Goal: Task Accomplishment & Management: Use online tool/utility

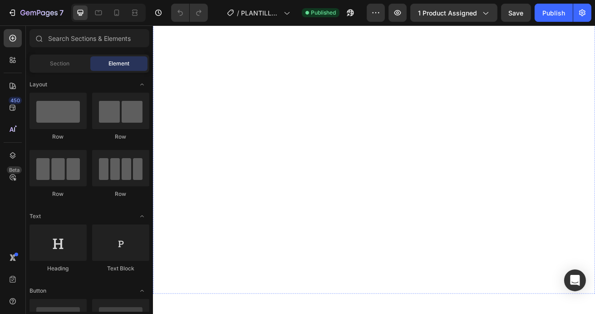
scroll to position [2316, 0]
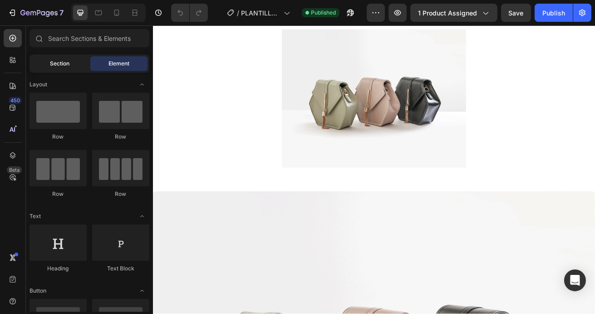
click at [73, 66] on div "Section" at bounding box center [59, 63] width 57 height 15
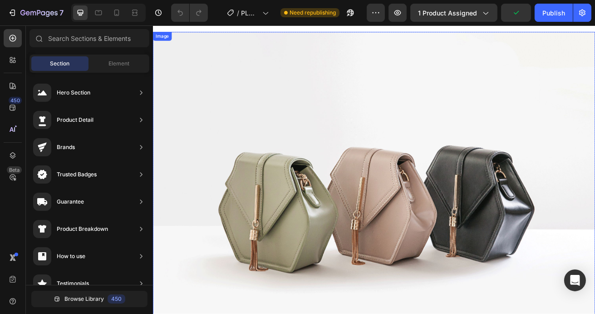
scroll to position [0, 0]
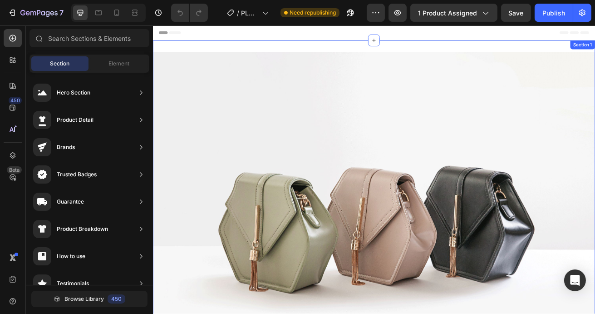
click at [419, 57] on div "Image Row Section 1" at bounding box center [424, 266] width 545 height 445
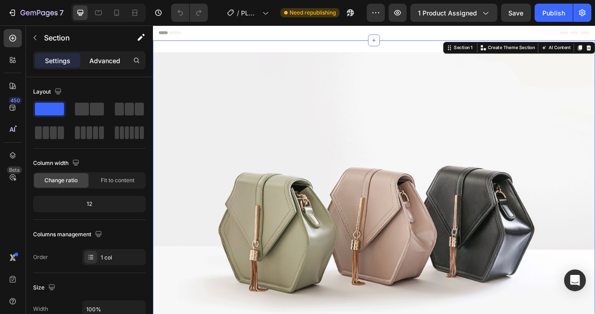
click at [107, 57] on p "Advanced" at bounding box center [104, 61] width 31 height 10
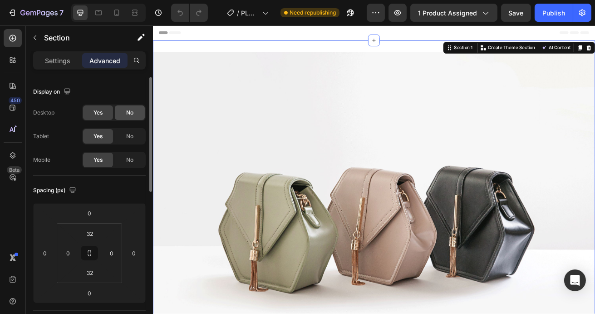
click at [133, 114] on div "No" at bounding box center [130, 112] width 30 height 15
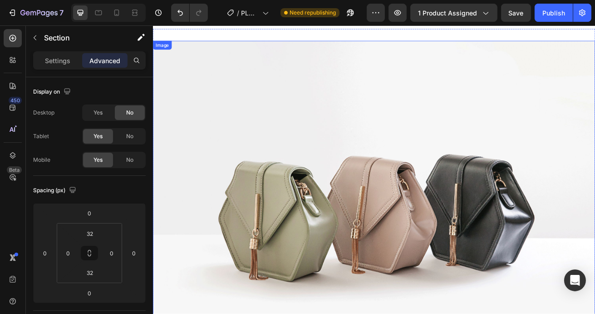
scroll to position [15, 0]
click at [272, 128] on img at bounding box center [424, 248] width 545 height 408
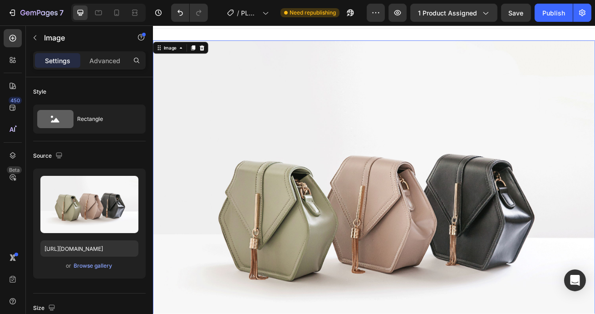
click at [117, 52] on div "Settings Advanced" at bounding box center [89, 60] width 113 height 18
click at [116, 59] on p "Advanced" at bounding box center [104, 61] width 31 height 10
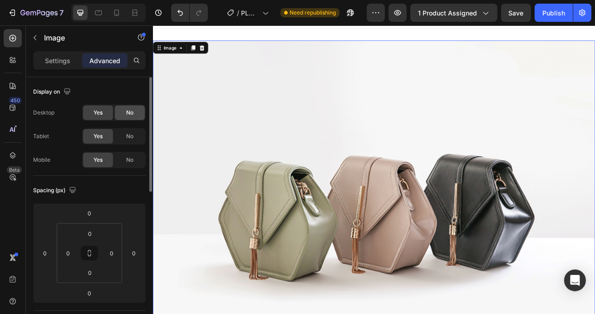
click at [127, 114] on span "No" at bounding box center [129, 112] width 7 height 8
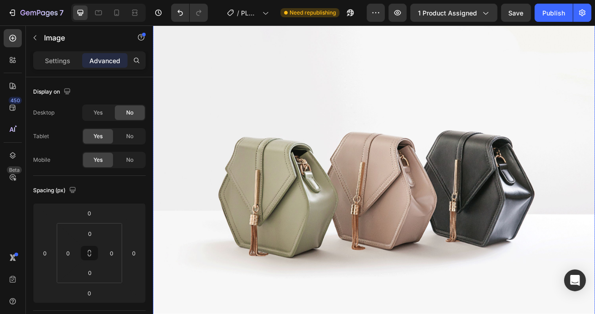
scroll to position [157, 0]
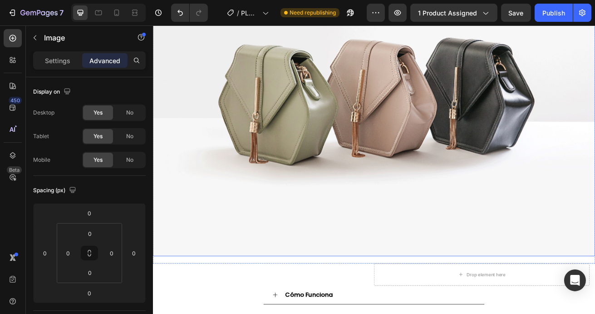
click at [249, 92] on img at bounding box center [424, 105] width 545 height 408
click at [141, 107] on div "No" at bounding box center [130, 112] width 30 height 15
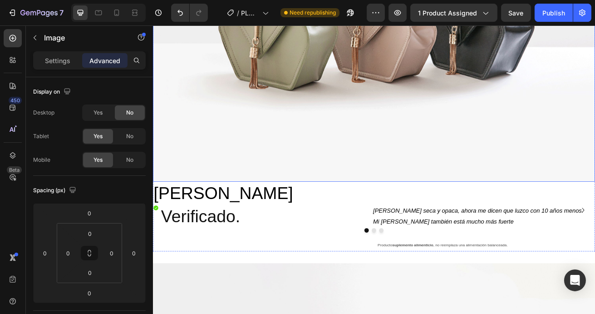
scroll to position [420, 0]
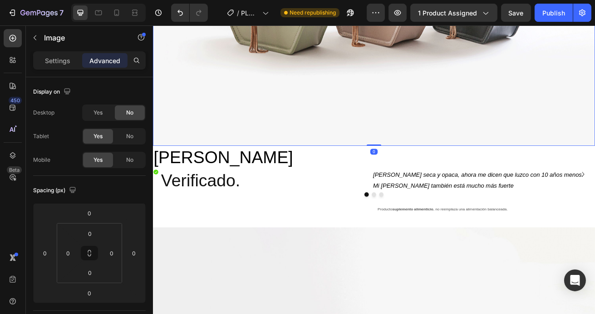
click at [137, 110] on div "No" at bounding box center [130, 112] width 30 height 15
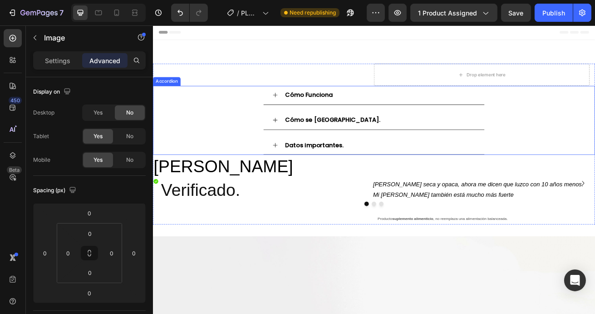
scroll to position [0, 0]
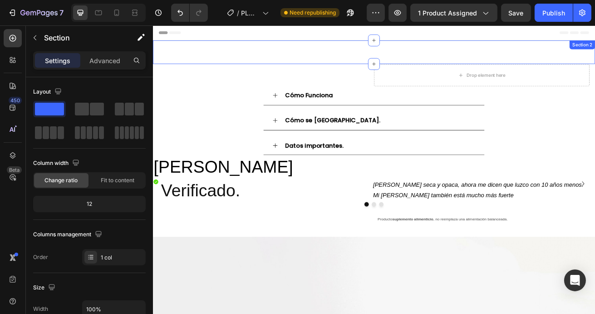
click at [280, 66] on div "Image Image Section 2" at bounding box center [424, 58] width 545 height 29
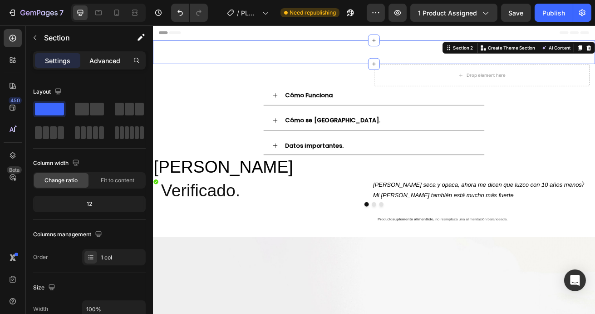
click at [108, 59] on p "Advanced" at bounding box center [104, 61] width 31 height 10
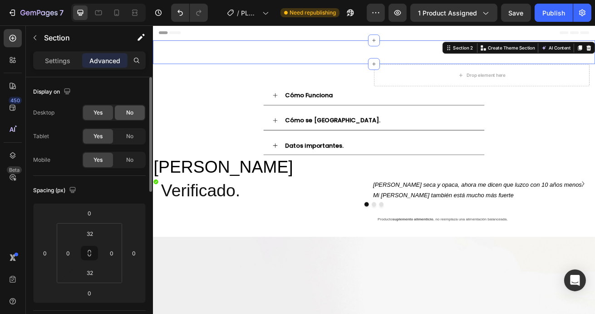
click at [132, 113] on span "No" at bounding box center [129, 112] width 7 height 8
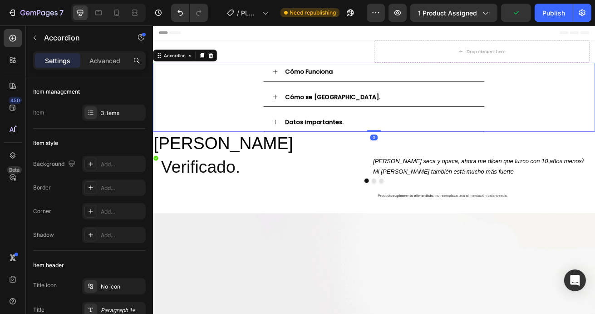
click at [236, 114] on div "Cómo se [GEOGRAPHIC_DATA]." at bounding box center [425, 114] width 544 height 24
click at [96, 69] on div "Settings Advanced" at bounding box center [89, 64] width 127 height 26
click at [100, 63] on p "Advanced" at bounding box center [104, 61] width 31 height 10
type input "100%"
type input "100"
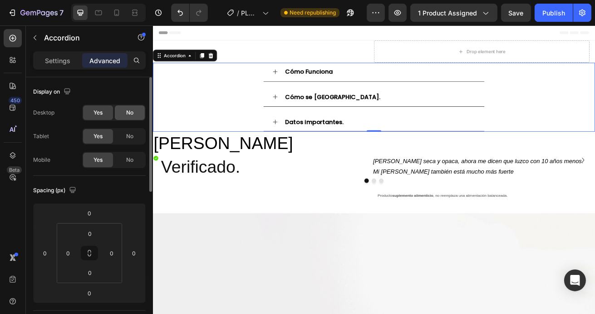
click at [123, 112] on div "No" at bounding box center [130, 112] width 30 height 15
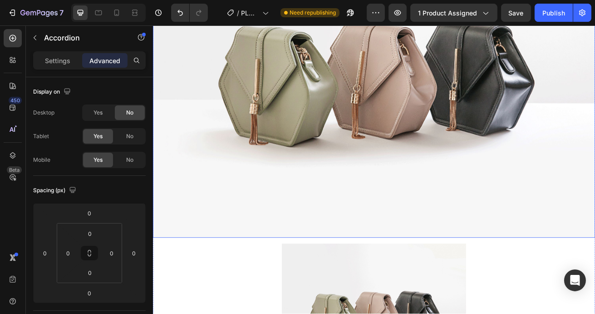
scroll to position [305, 0]
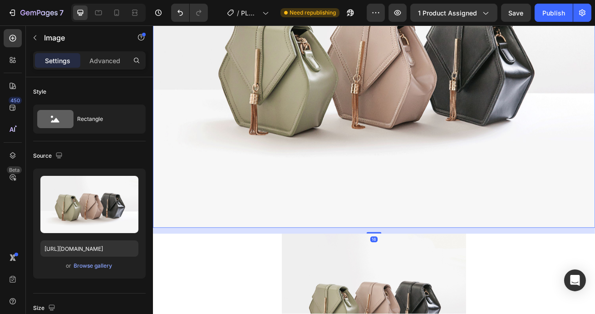
click at [283, 141] on img at bounding box center [424, 70] width 545 height 408
click at [100, 65] on div "Advanced" at bounding box center [104, 60] width 45 height 15
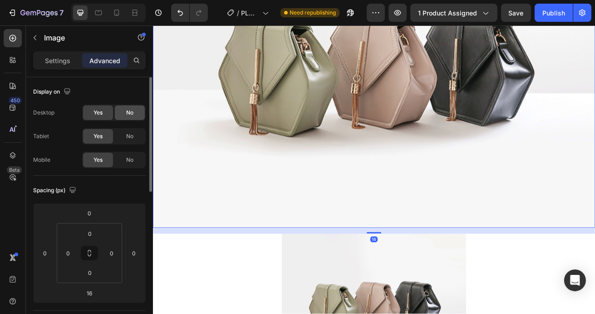
click at [130, 111] on span "No" at bounding box center [129, 112] width 7 height 8
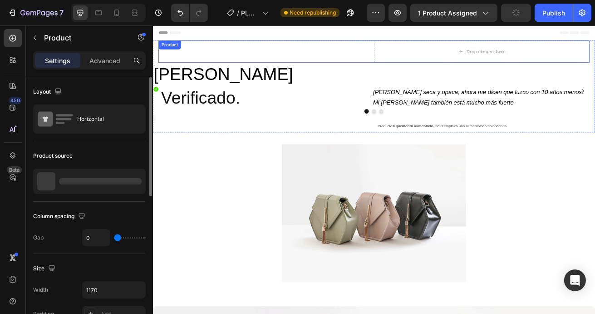
click at [210, 60] on div "Product Images" at bounding box center [291, 57] width 265 height 27
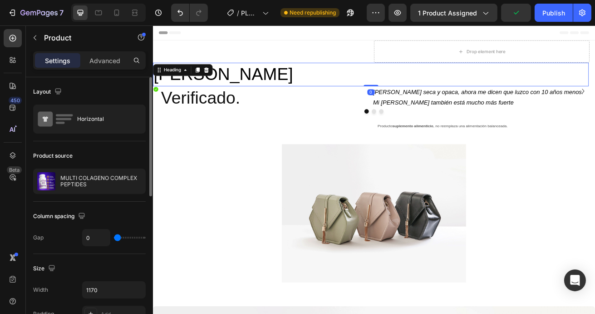
click at [295, 71] on h2 "[PERSON_NAME]" at bounding box center [420, 85] width 537 height 29
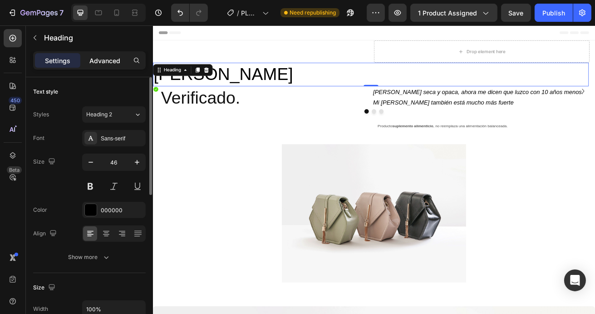
click at [102, 61] on p "Advanced" at bounding box center [104, 61] width 31 height 10
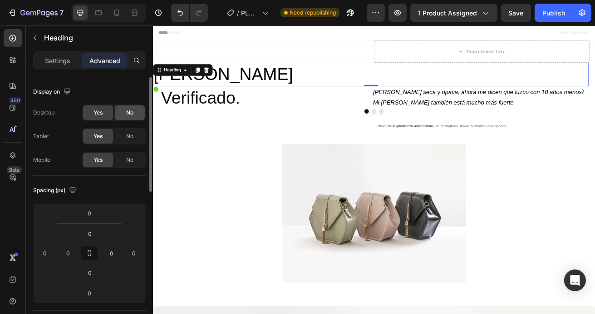
click at [127, 114] on span "No" at bounding box center [129, 112] width 7 height 8
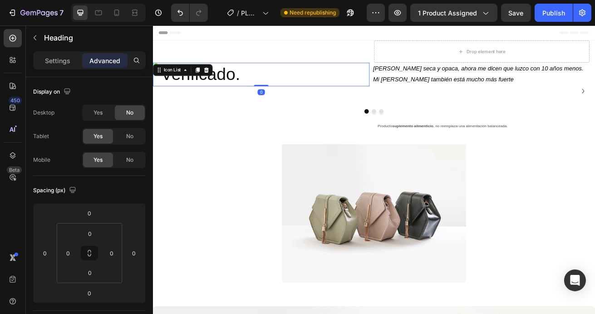
click at [268, 98] on div "Icon Verificado. Heading" at bounding box center [285, 85] width 267 height 29
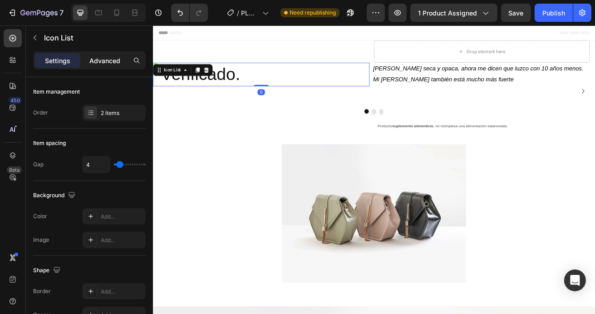
click at [117, 63] on p "Advanced" at bounding box center [104, 61] width 31 height 10
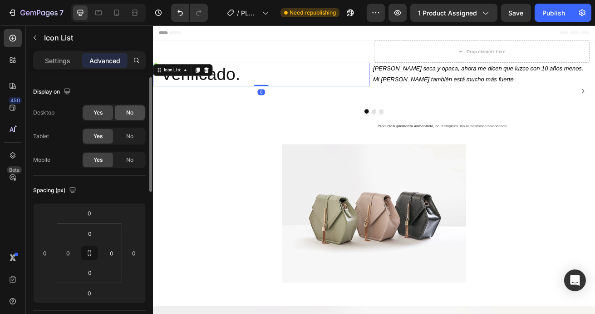
click at [124, 107] on div "No" at bounding box center [130, 112] width 30 height 15
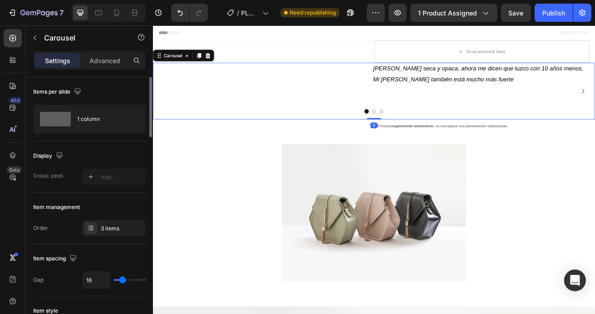
click at [456, 110] on div "[PERSON_NAME] Heading Icon Verificado. Heading Icon List [PERSON_NAME] seca y o…" at bounding box center [420, 106] width 537 height 70
click at [107, 61] on p "Advanced" at bounding box center [104, 61] width 31 height 10
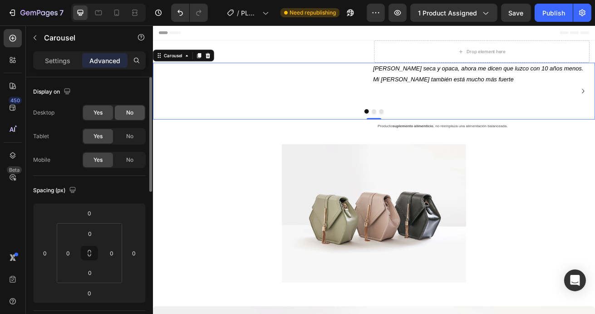
click at [124, 117] on div "No" at bounding box center [130, 112] width 30 height 15
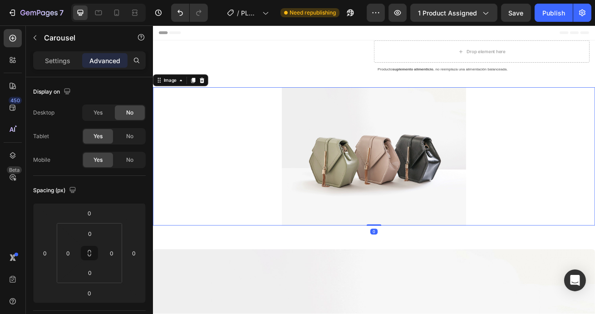
click at [227, 118] on div at bounding box center [424, 187] width 545 height 170
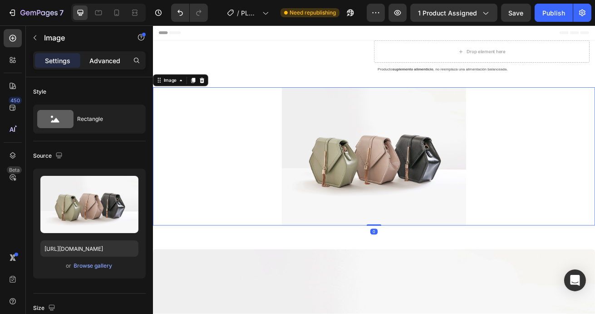
click at [122, 63] on div "Advanced" at bounding box center [104, 60] width 45 height 15
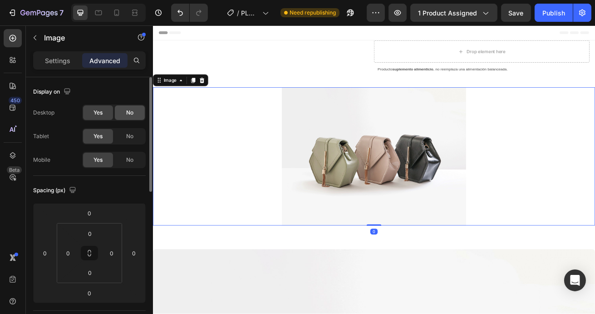
click at [128, 114] on span "No" at bounding box center [129, 112] width 7 height 8
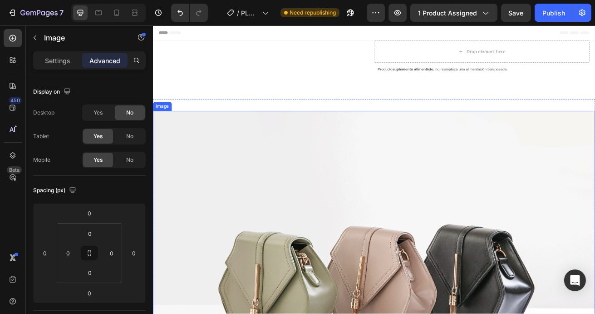
scroll to position [132, 0]
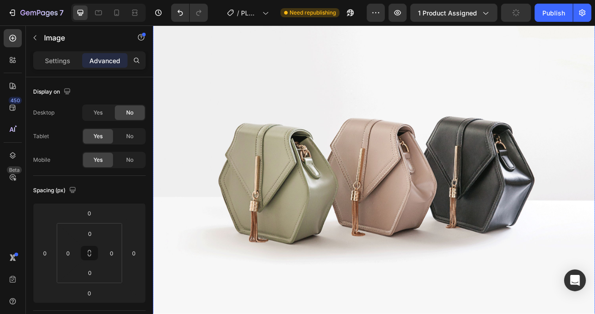
click at [256, 110] on img at bounding box center [424, 202] width 545 height 408
click at [124, 112] on div "No" at bounding box center [130, 112] width 30 height 15
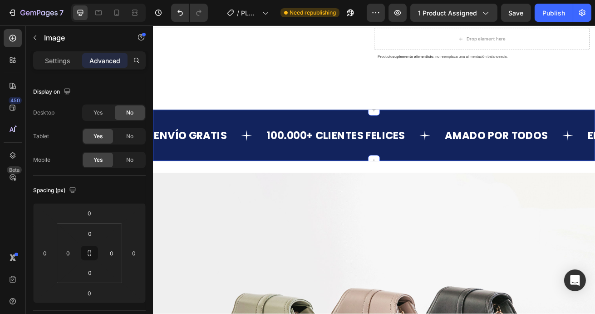
scroll to position [0, 0]
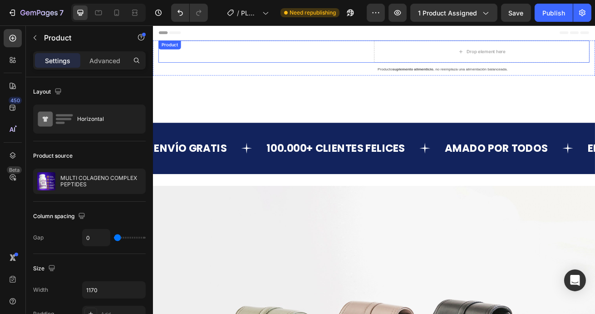
click at [281, 44] on div "Product Images" at bounding box center [291, 57] width 265 height 27
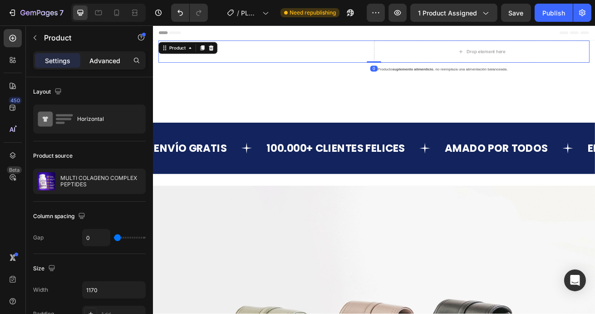
click at [112, 56] on p "Advanced" at bounding box center [104, 61] width 31 height 10
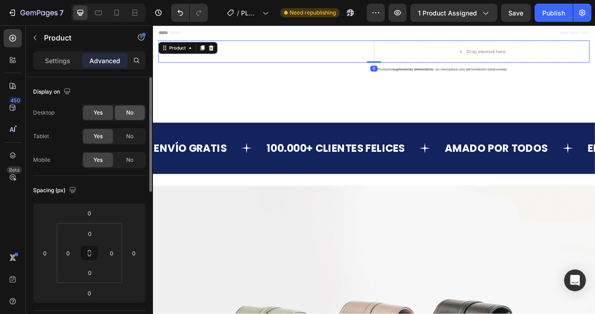
click at [119, 118] on div "No" at bounding box center [130, 112] width 30 height 15
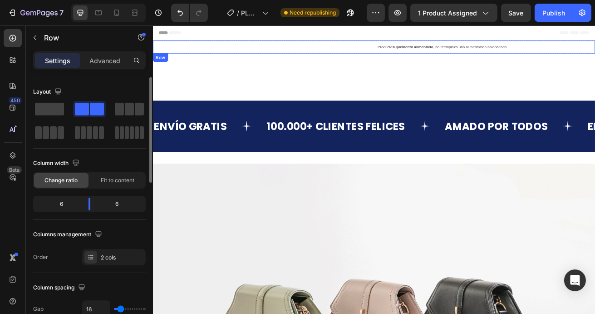
click at [279, 53] on div "Video" at bounding box center [286, 52] width 269 height 16
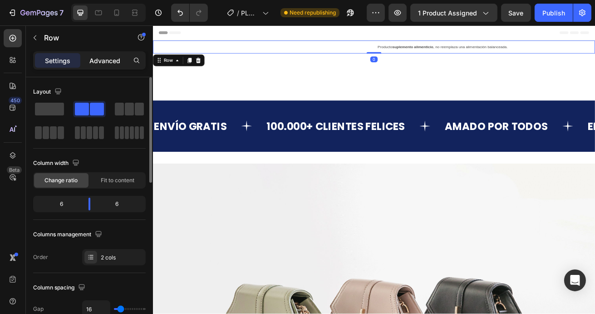
click at [107, 63] on p "Advanced" at bounding box center [104, 61] width 31 height 10
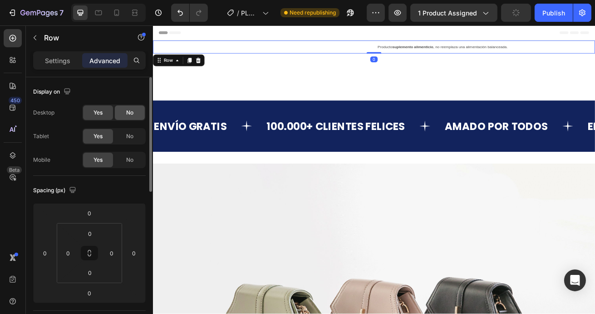
click at [118, 108] on div "No" at bounding box center [130, 112] width 30 height 15
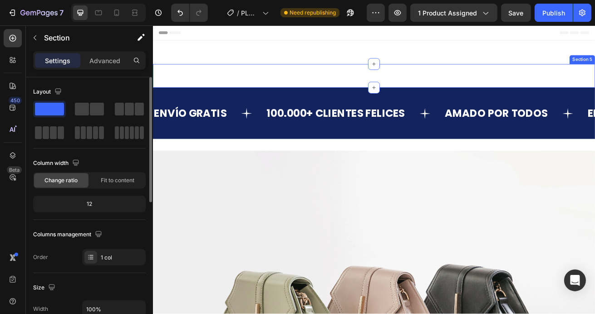
click at [240, 92] on div "Image Section 5" at bounding box center [424, 87] width 545 height 29
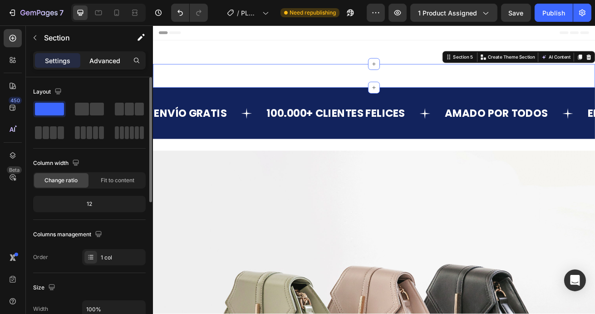
click at [108, 62] on p "Advanced" at bounding box center [104, 61] width 31 height 10
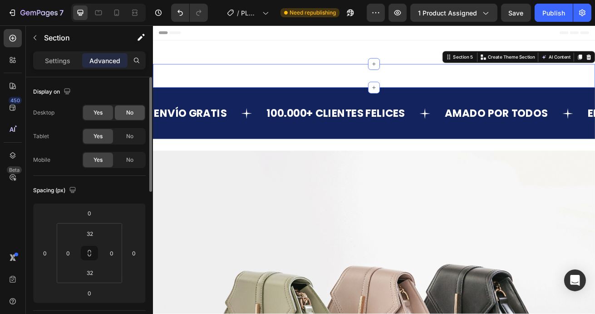
click at [137, 109] on div "No" at bounding box center [130, 112] width 30 height 15
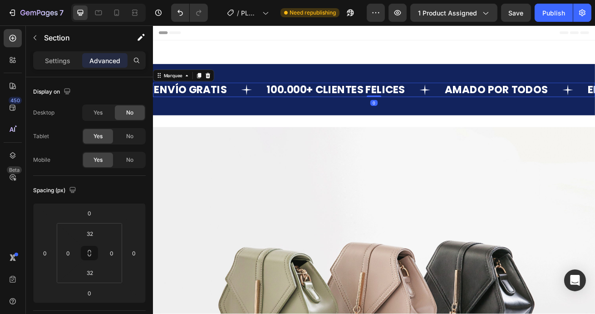
click at [251, 100] on div "ENVÍO GRATIS Text" at bounding box center [222, 105] width 138 height 18
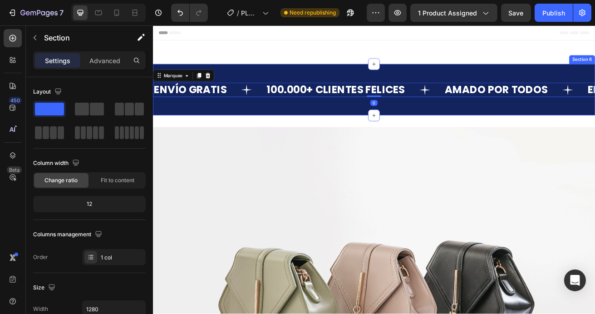
click at [263, 82] on div "ENVÍO GRATIS Text 100.000+ CLIENTES FELICES Text [PERSON_NAME] POR TODOS Text E…" at bounding box center [424, 104] width 545 height 63
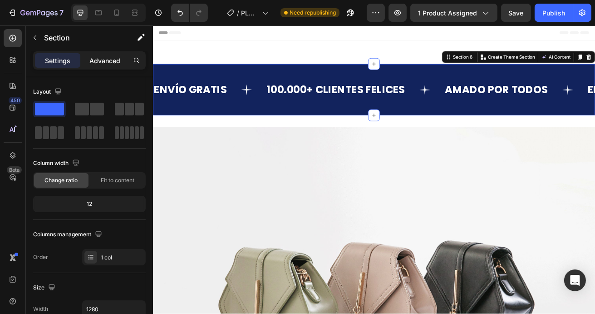
click at [96, 56] on p "Advanced" at bounding box center [104, 61] width 31 height 10
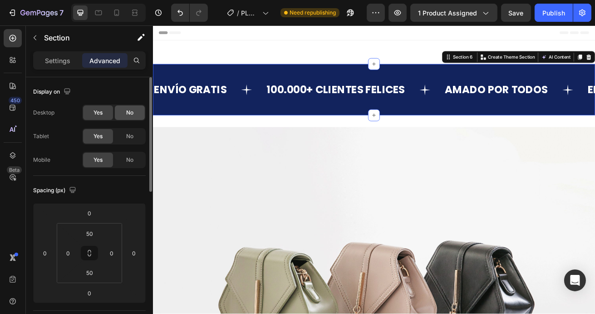
click at [119, 110] on div "No" at bounding box center [130, 112] width 30 height 15
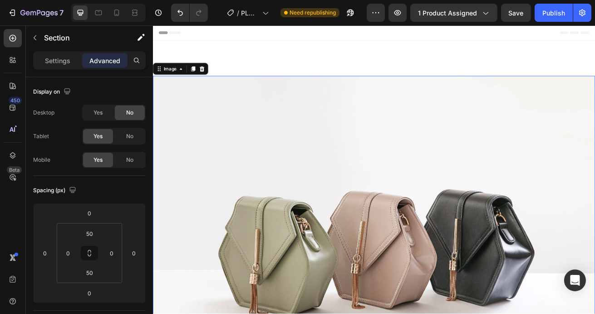
click at [205, 118] on img at bounding box center [424, 292] width 545 height 408
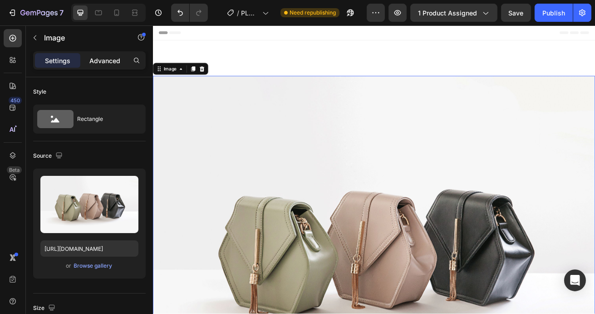
click at [114, 62] on p "Advanced" at bounding box center [104, 61] width 31 height 10
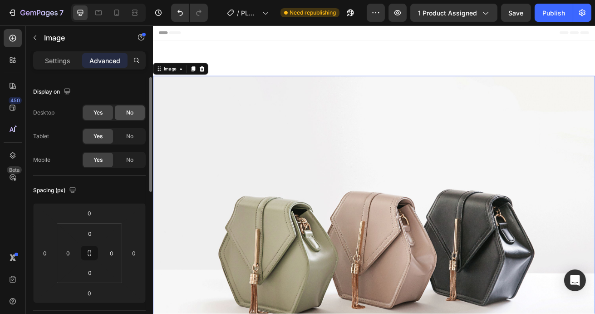
click at [132, 106] on div "No" at bounding box center [130, 112] width 30 height 15
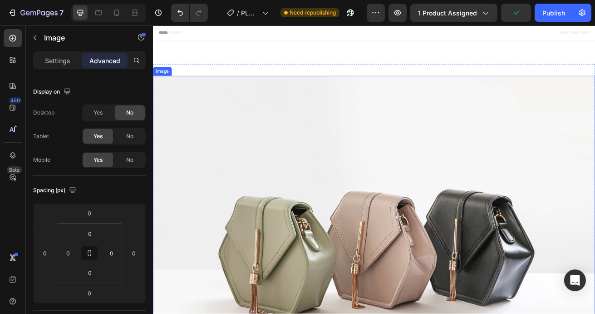
drag, startPoint x: 228, startPoint y: 118, endPoint x: 198, endPoint y: 112, distance: 31.2
click at [228, 118] on img at bounding box center [424, 292] width 545 height 408
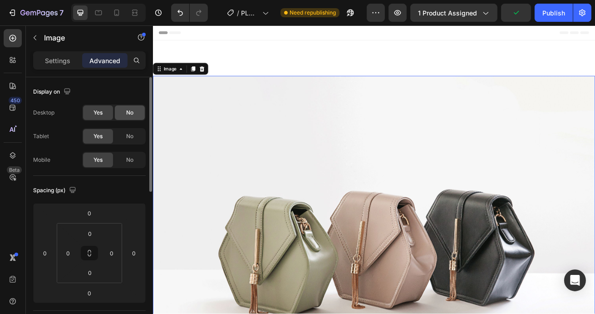
click at [135, 106] on div "No" at bounding box center [130, 112] width 30 height 15
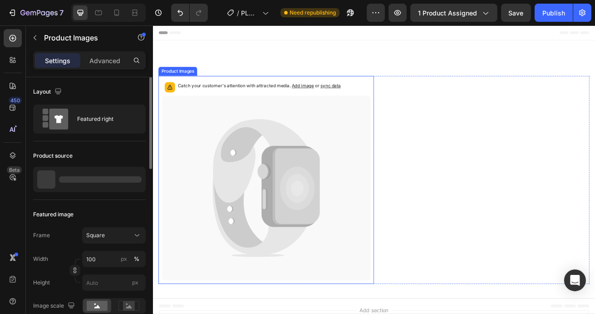
click at [222, 118] on icon at bounding box center [291, 226] width 257 height 228
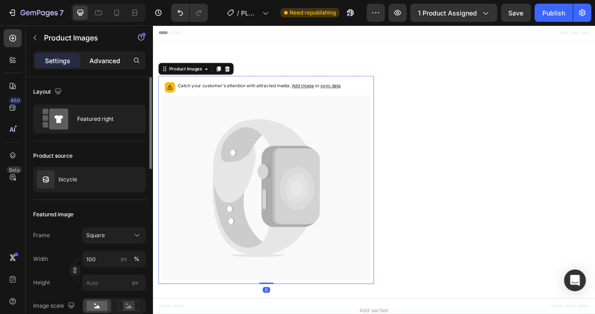
click at [103, 62] on p "Advanced" at bounding box center [104, 61] width 31 height 10
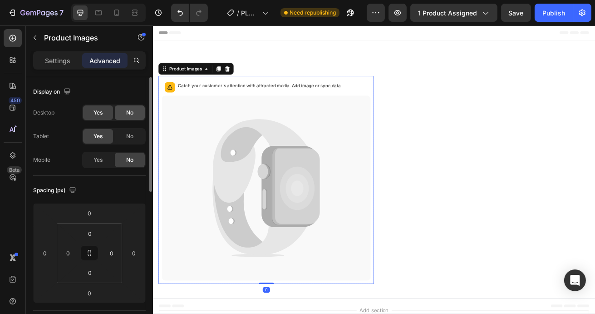
click at [128, 108] on span "No" at bounding box center [129, 112] width 7 height 8
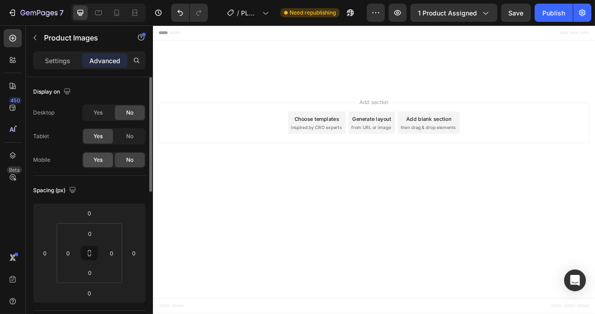
click at [108, 161] on div "Yes" at bounding box center [98, 159] width 30 height 15
click at [242, 138] on div "Add section Choose templates inspired by CRO experts Generate layout from URL o…" at bounding box center [425, 145] width 530 height 50
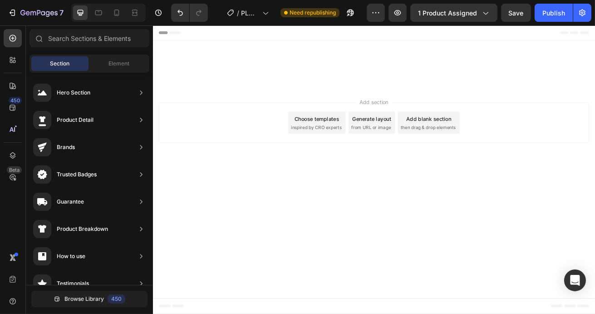
click at [258, 136] on div "Add section Choose templates inspired by CRO experts Generate layout from URL o…" at bounding box center [425, 145] width 530 height 50
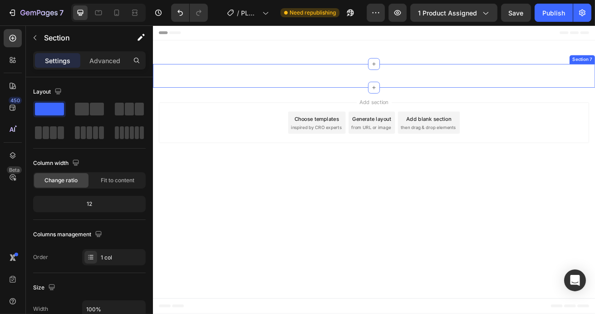
click at [263, 80] on div "Image Image Catch your customer's attention with attracted media. Add image or …" at bounding box center [424, 87] width 545 height 29
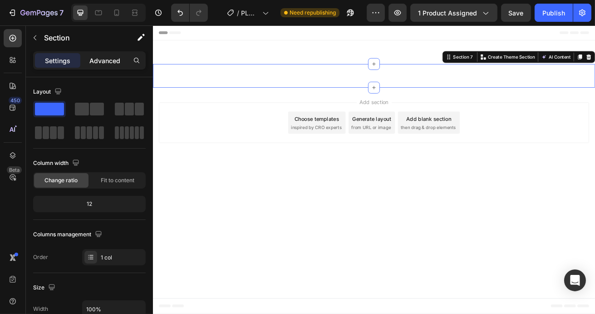
click at [89, 62] on p "Advanced" at bounding box center [104, 61] width 31 height 10
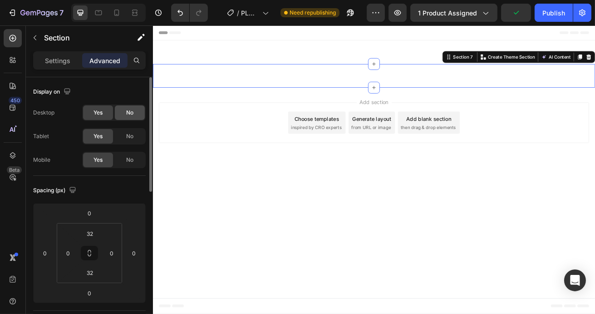
click at [118, 114] on div "No" at bounding box center [130, 112] width 30 height 15
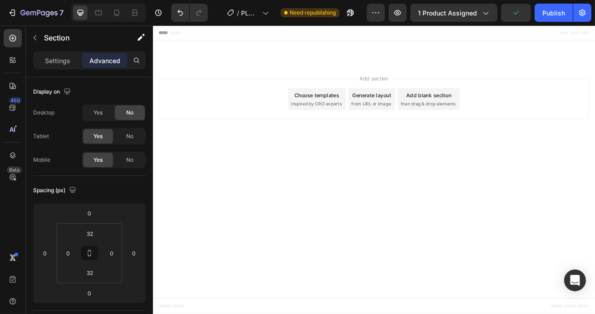
click at [242, 106] on div "Add section Choose templates inspired by CRO experts Generate layout from URL o…" at bounding box center [425, 116] width 530 height 50
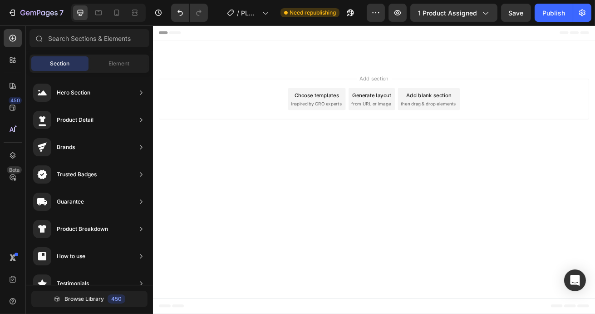
click at [249, 104] on div "Add section Choose templates inspired by CRO experts Generate layout from URL o…" at bounding box center [425, 116] width 530 height 50
click at [121, 17] on div at bounding box center [116, 12] width 15 height 15
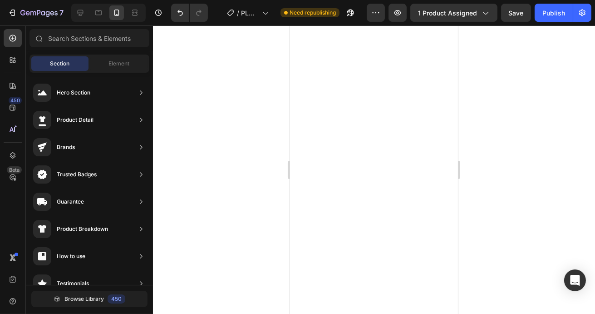
scroll to position [1259, 0]
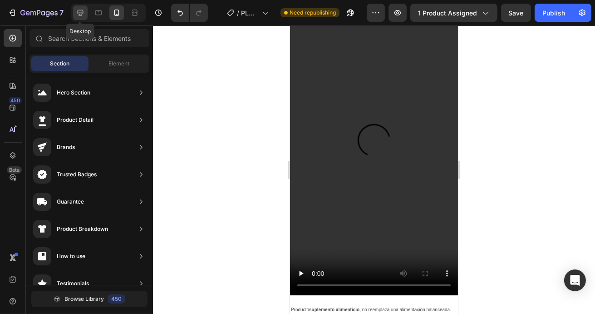
click at [78, 13] on icon at bounding box center [81, 13] width 6 height 6
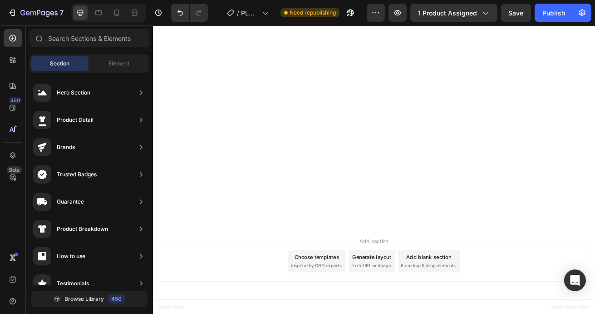
scroll to position [9, 0]
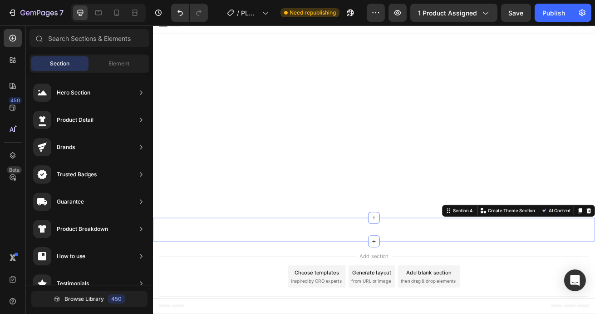
click at [397, 278] on div "Image Image Section 4 You can create reusable sections Create Theme Section AI …" at bounding box center [424, 276] width 545 height 29
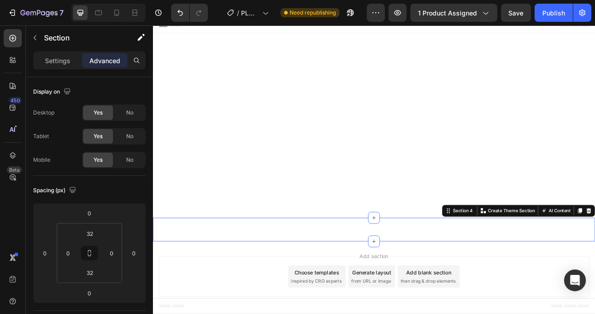
scroll to position [0, 0]
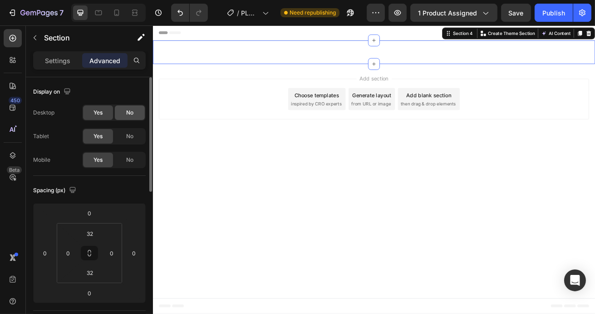
click at [134, 110] on div "No" at bounding box center [130, 112] width 30 height 15
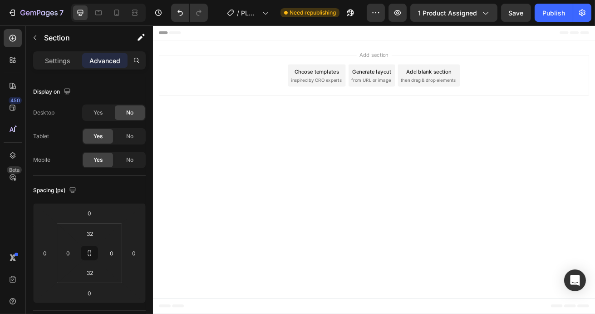
click at [285, 85] on div "Add section Choose templates inspired by CRO experts Generate layout from URL o…" at bounding box center [425, 87] width 530 height 50
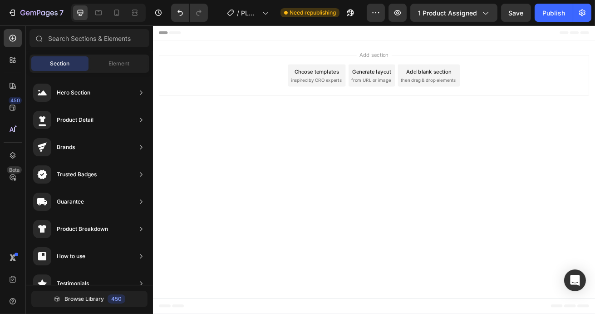
click at [278, 76] on div "Add section Choose templates inspired by CRO experts Generate layout from URL o…" at bounding box center [425, 87] width 530 height 50
click at [112, 62] on span "Element" at bounding box center [118, 63] width 21 height 8
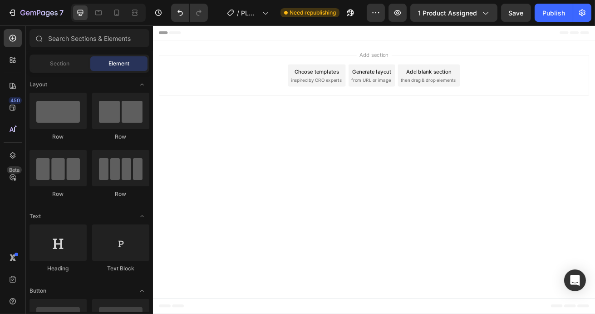
drag, startPoint x: 294, startPoint y: 88, endPoint x: 285, endPoint y: 75, distance: 15.0
click at [294, 87] on div "Add section Choose templates inspired by CRO experts Generate layout from URL o…" at bounding box center [425, 87] width 530 height 50
click at [264, 46] on div "Add section Choose templates inspired by CRO experts Generate layout from URL o…" at bounding box center [424, 89] width 545 height 90
click at [252, 36] on div "Header" at bounding box center [425, 34] width 530 height 18
click at [249, 57] on div "Add section Choose templates inspired by CRO experts Generate layout from URL o…" at bounding box center [424, 89] width 545 height 90
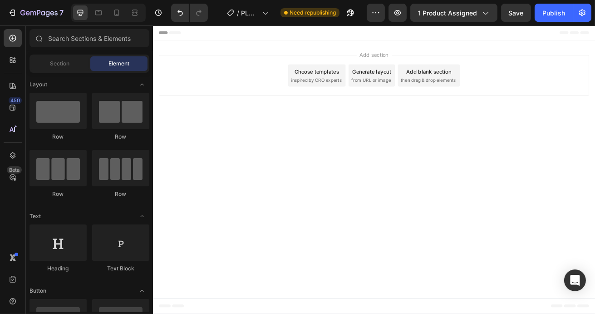
click at [344, 82] on div "Choose templates" at bounding box center [354, 83] width 55 height 10
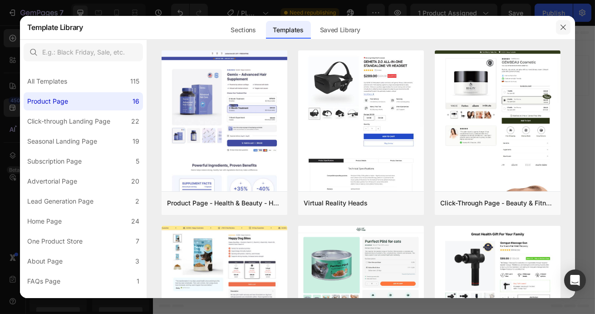
click at [563, 29] on icon "button" at bounding box center [562, 27] width 7 height 7
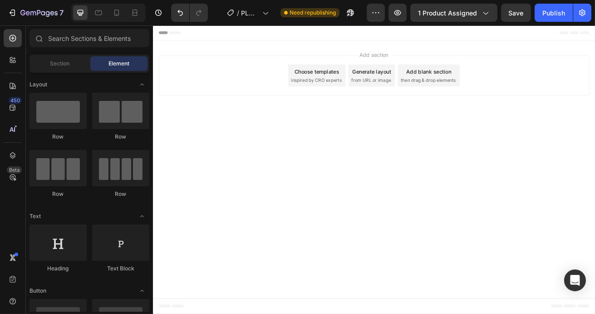
click at [239, 50] on div "Add section Choose templates inspired by CRO experts Generate layout from URL o…" at bounding box center [424, 89] width 545 height 90
click at [13, 114] on div "450" at bounding box center [13, 107] width 18 height 18
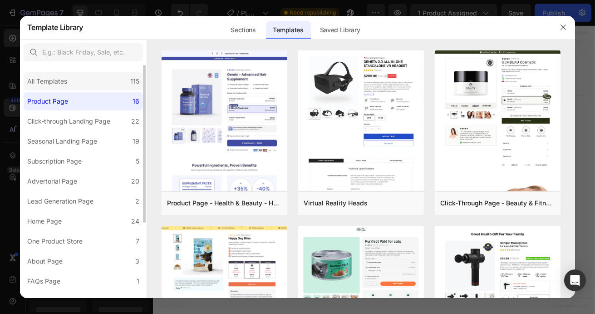
click at [79, 81] on div "All Templates 115" at bounding box center [83, 81] width 119 height 18
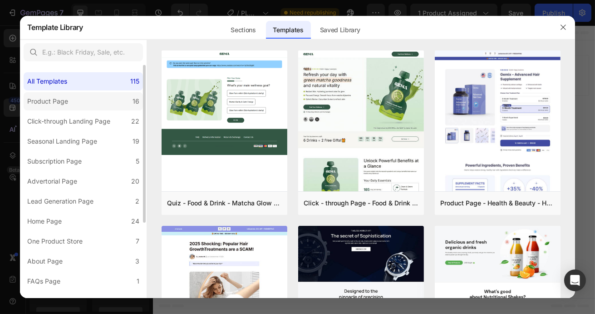
click at [79, 99] on label "Product Page 16" at bounding box center [83, 101] width 119 height 18
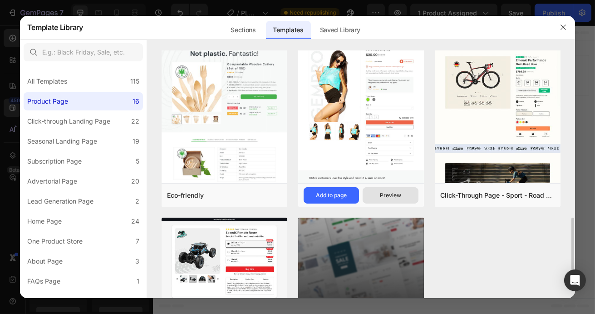
scroll to position [804, 0]
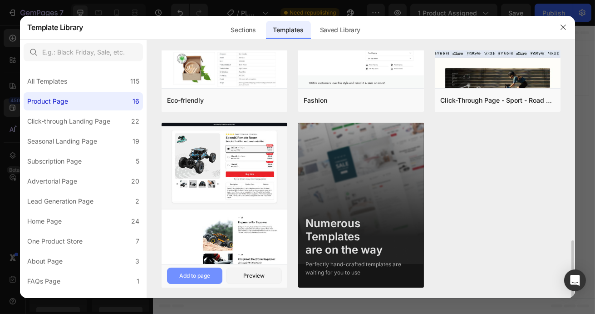
click at [200, 278] on div "Add to page" at bounding box center [194, 275] width 31 height 8
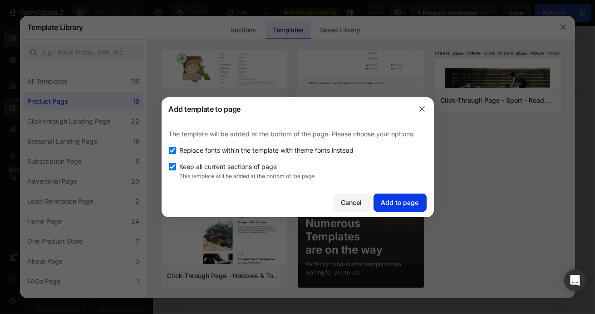
click at [397, 205] on div "Add to page" at bounding box center [400, 202] width 38 height 10
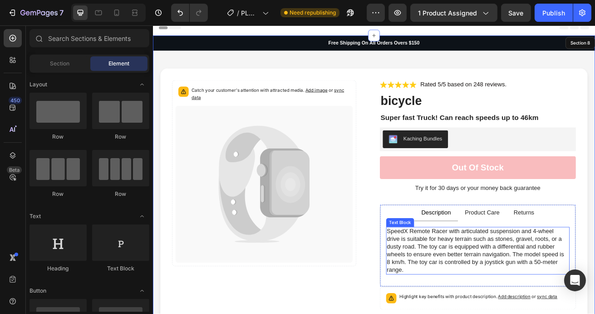
scroll to position [0, 0]
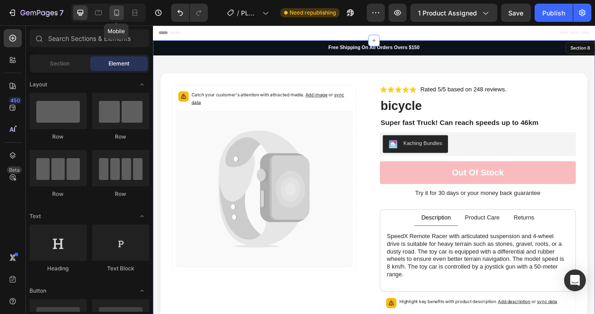
click at [115, 16] on icon at bounding box center [116, 12] width 9 height 9
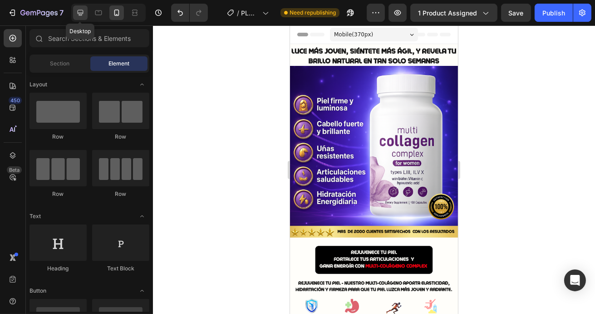
click at [76, 15] on icon at bounding box center [80, 12] width 9 height 9
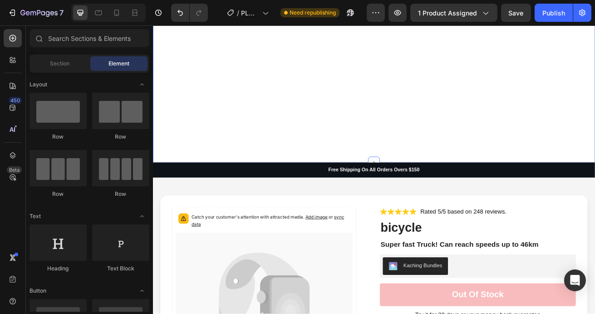
scroll to position [132, 0]
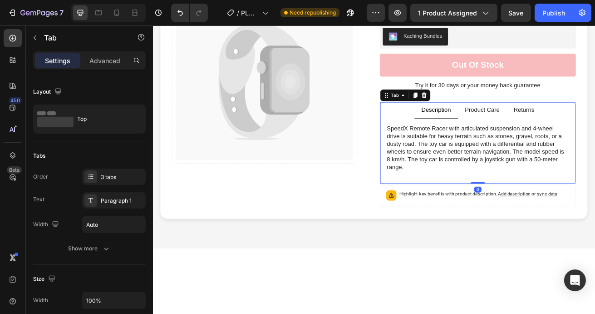
click at [473, 211] on div "SpeedX Remote Racer with articulated suspension and 4-wheel drive is suitable f…" at bounding box center [552, 176] width 240 height 73
click at [117, 59] on p "Advanced" at bounding box center [104, 61] width 31 height 10
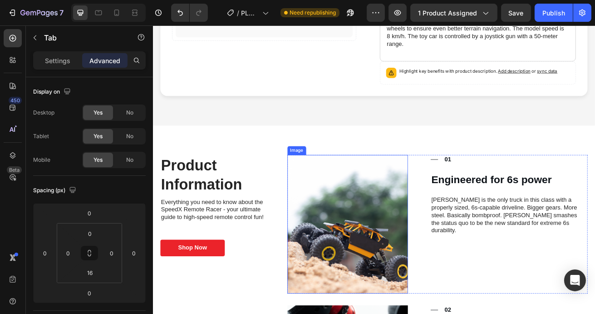
scroll to position [608, 0]
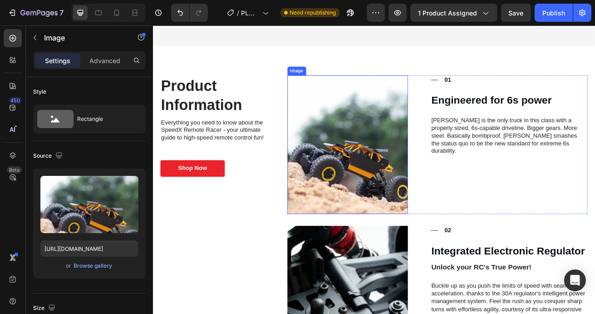
click at [375, 169] on img at bounding box center [392, 172] width 148 height 171
click at [366, 77] on icon at bounding box center [367, 78] width 5 height 6
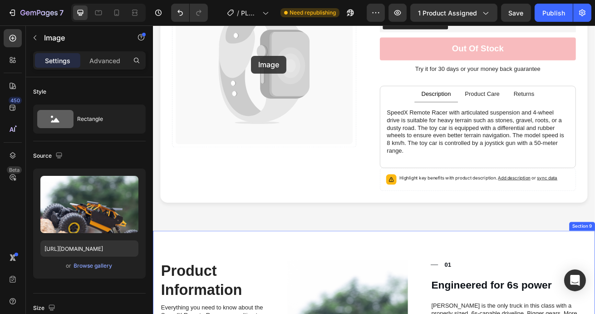
scroll to position [372, 0]
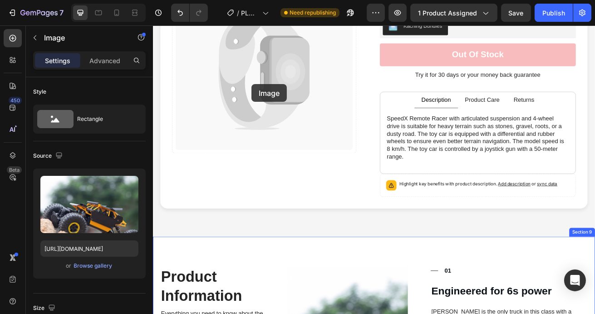
drag, startPoint x: 392, startPoint y: 152, endPoint x: 274, endPoint y: 98, distance: 129.9
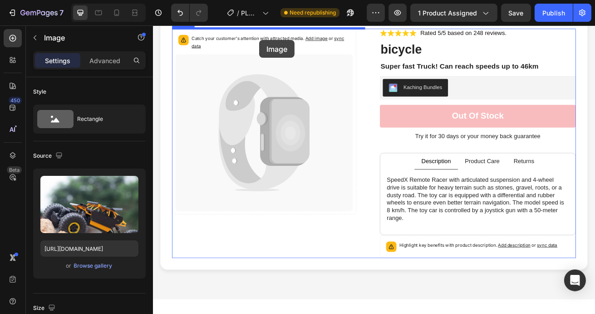
scroll to position [256, 0]
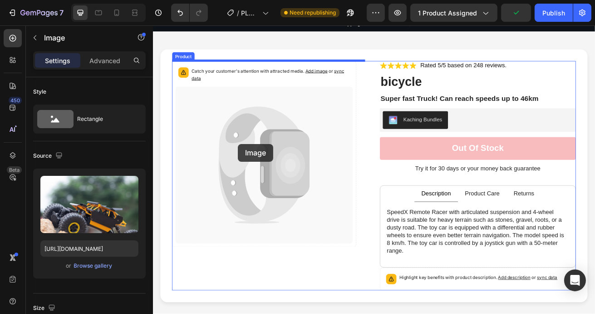
drag, startPoint x: 349, startPoint y: 248, endPoint x: 257, endPoint y: 171, distance: 120.1
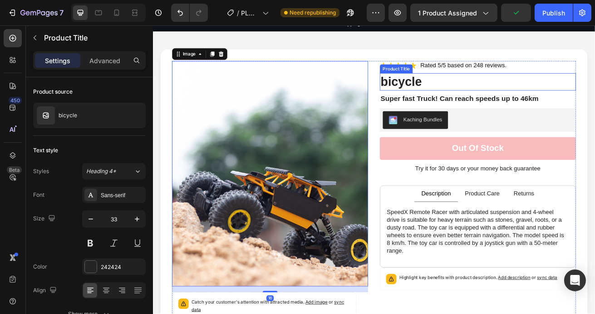
click at [480, 98] on h1 "bicycle" at bounding box center [552, 94] width 241 height 21
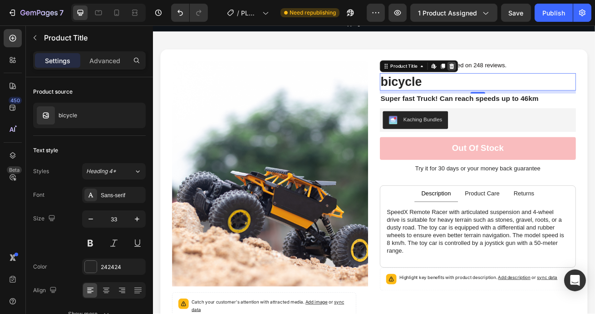
click at [518, 75] on icon at bounding box center [521, 76] width 6 height 6
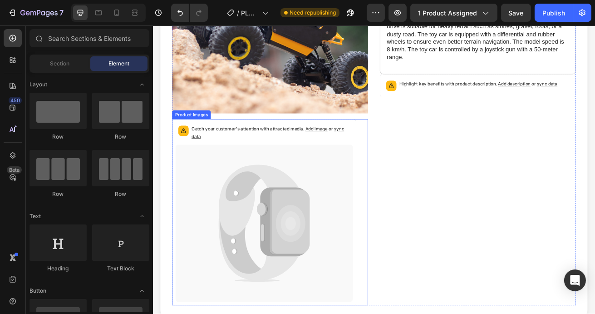
scroll to position [538, 0]
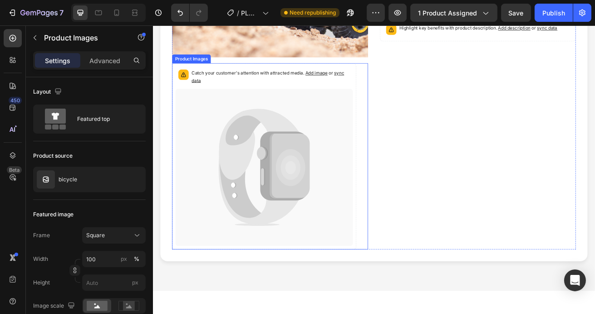
click at [312, 195] on icon at bounding box center [322, 200] width 36 height 45
click at [259, 62] on icon at bounding box center [260, 63] width 7 height 7
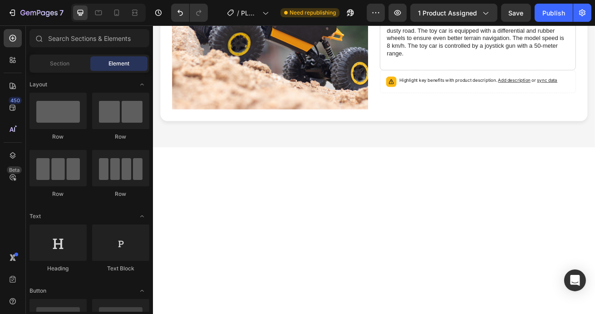
scroll to position [187, 0]
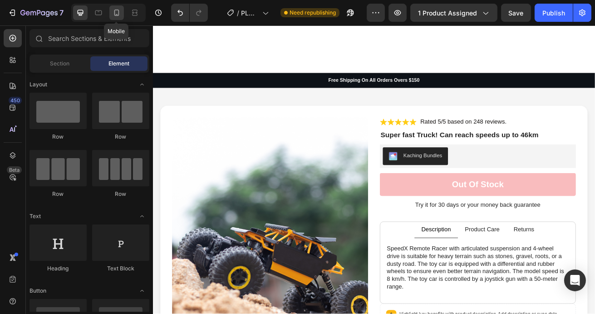
click at [118, 6] on div at bounding box center [116, 12] width 15 height 15
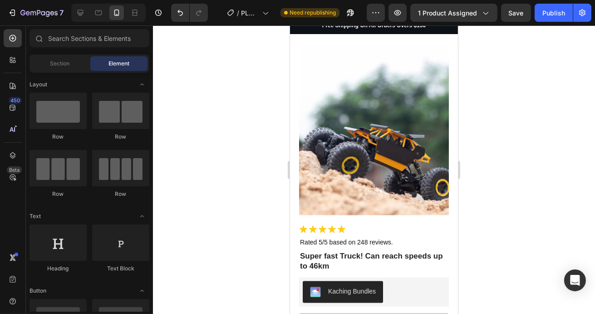
scroll to position [2115, 0]
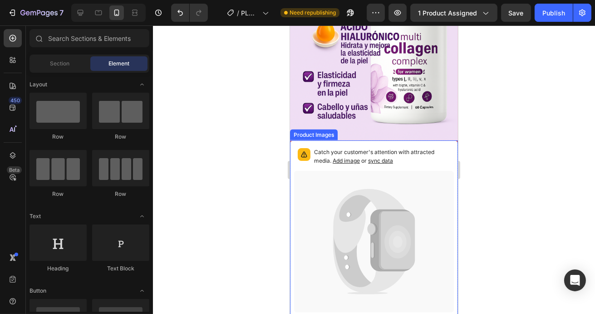
click at [354, 148] on p "Catch your customer's attention with attracted media. Add image or sync data" at bounding box center [382, 156] width 136 height 17
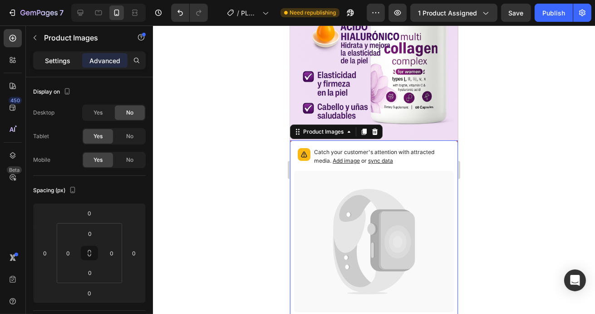
click at [61, 60] on p "Settings" at bounding box center [57, 61] width 25 height 10
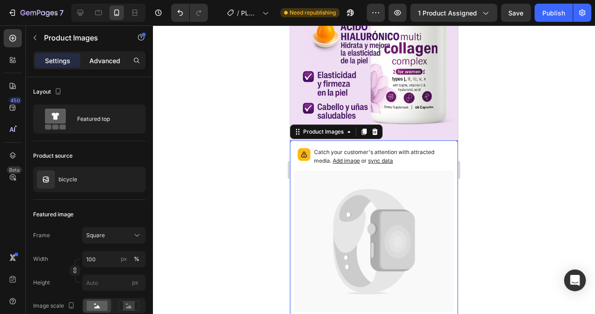
click at [111, 61] on p "Advanced" at bounding box center [104, 61] width 31 height 10
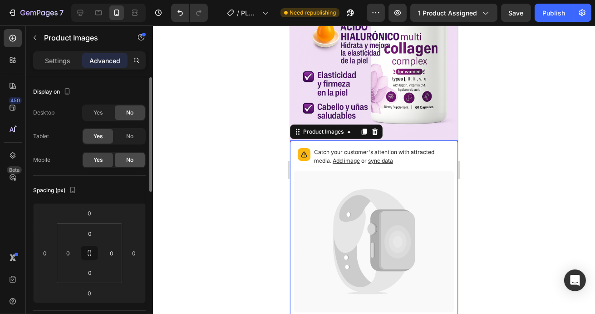
click at [136, 158] on div "No" at bounding box center [130, 159] width 30 height 15
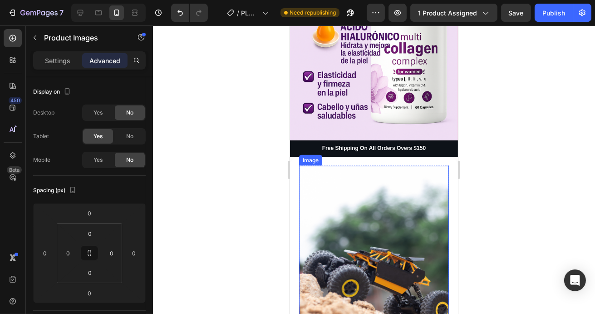
scroll to position [2238, 0]
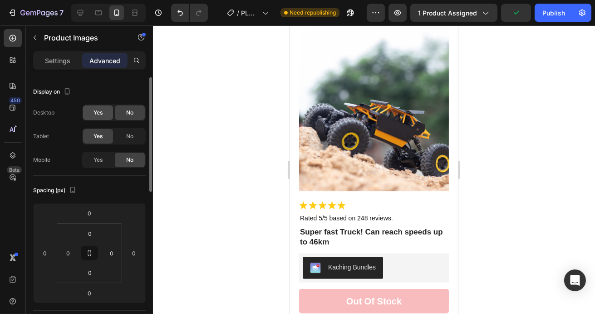
click at [103, 107] on div "Yes" at bounding box center [98, 112] width 30 height 15
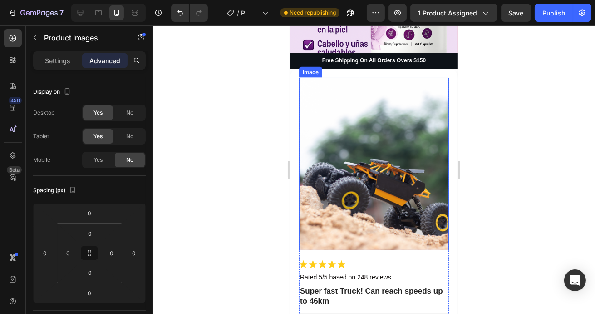
scroll to position [2164, 0]
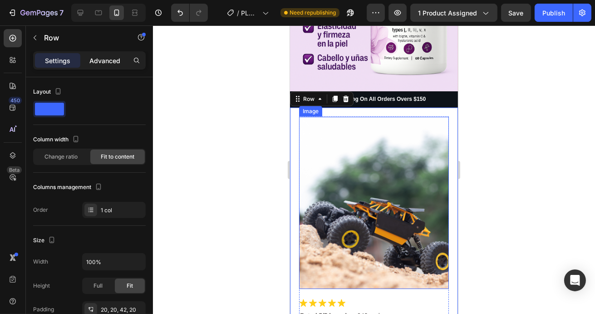
click at [112, 60] on p "Advanced" at bounding box center [104, 61] width 31 height 10
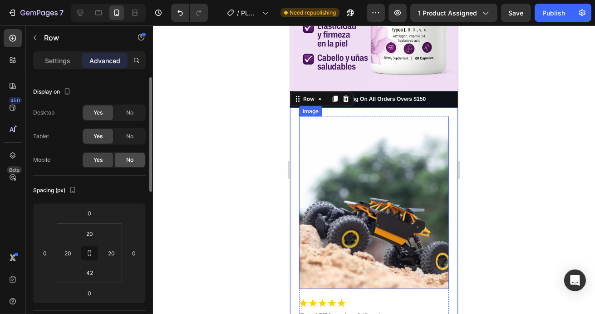
click at [124, 160] on div "No" at bounding box center [130, 159] width 30 height 15
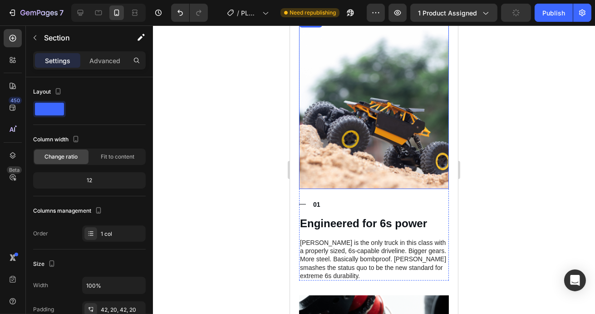
scroll to position [2184, 0]
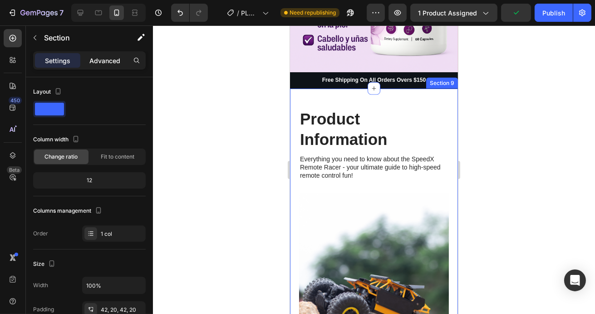
click at [116, 58] on p "Advanced" at bounding box center [104, 61] width 31 height 10
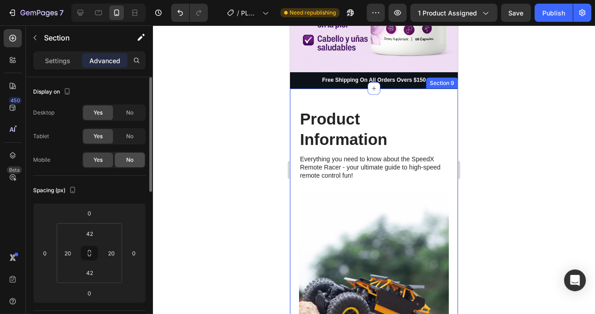
click at [124, 155] on div "No" at bounding box center [130, 159] width 30 height 15
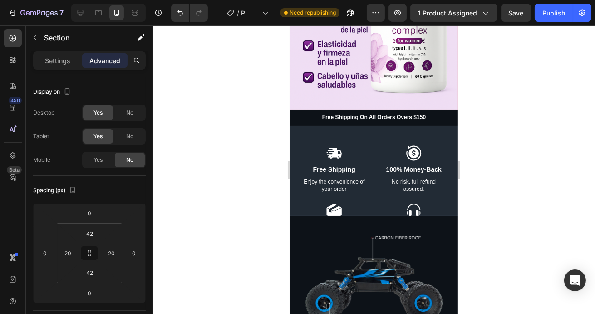
scroll to position [2093, 0]
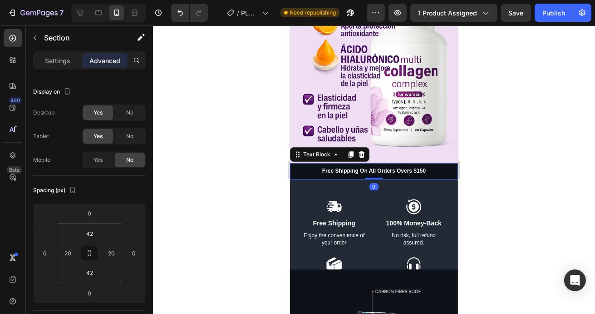
click at [298, 167] on p "Free Shipping On All Orders Overs $150" at bounding box center [373, 170] width 166 height 7
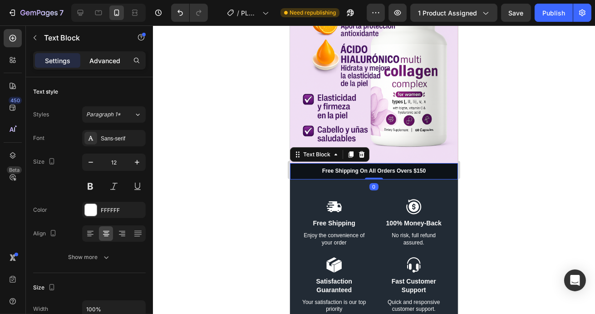
click at [108, 53] on div "Advanced" at bounding box center [104, 60] width 45 height 15
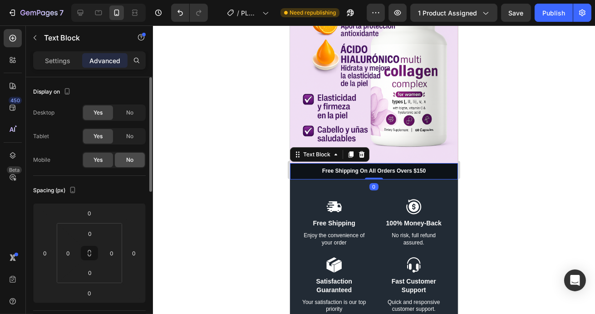
click at [120, 159] on div "No" at bounding box center [130, 159] width 30 height 15
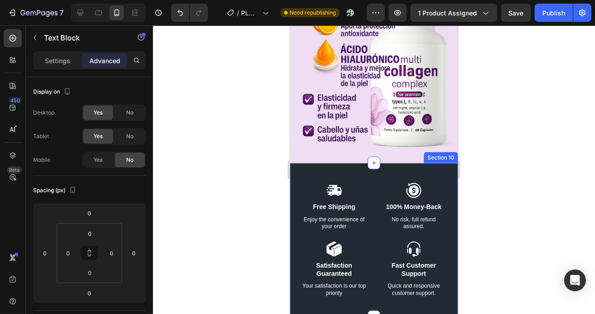
click at [314, 163] on div "Icon Free Shipping Text Block Enjoy the convenience of your order Text Block Ic…" at bounding box center [374, 239] width 168 height 153
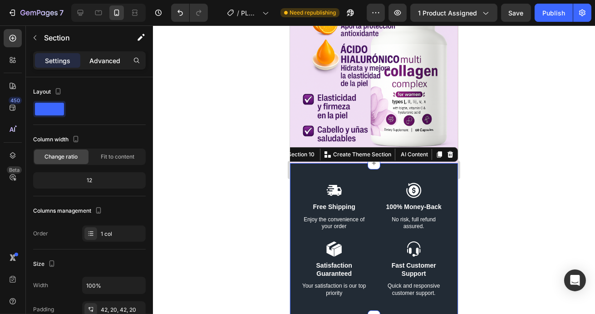
click at [110, 60] on p "Advanced" at bounding box center [104, 61] width 31 height 10
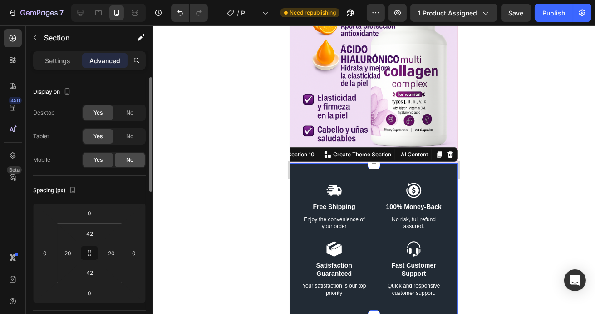
click at [126, 157] on span "No" at bounding box center [129, 160] width 7 height 8
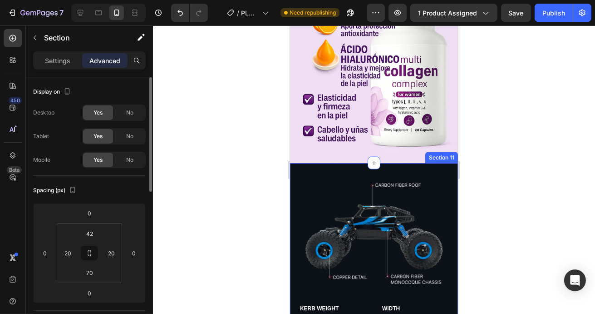
drag, startPoint x: 316, startPoint y: 152, endPoint x: 310, endPoint y: 152, distance: 5.4
click at [315, 163] on div "Image KERB WEIGHT Text Block 02 Text Block KG Text Block Row LENGTH Text Block …" at bounding box center [374, 301] width 168 height 277
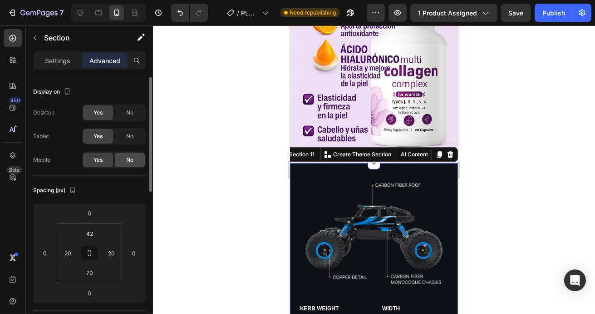
click at [129, 157] on span "No" at bounding box center [129, 160] width 7 height 8
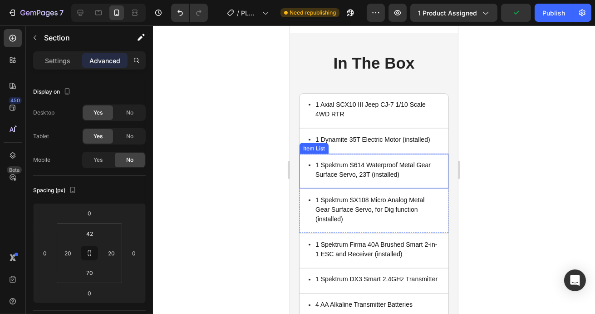
scroll to position [2329, 0]
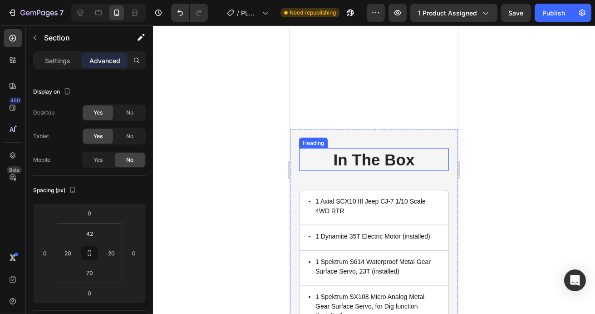
click at [306, 148] on h2 "In The Box" at bounding box center [374, 159] width 150 height 23
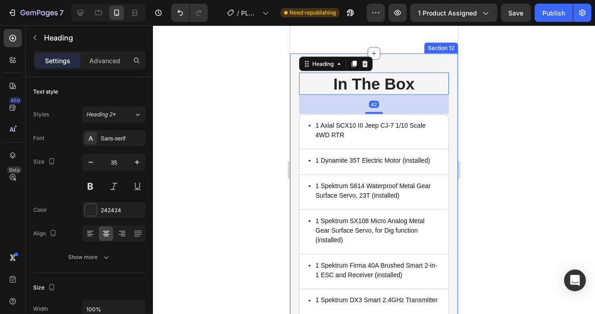
scroll to position [2387, 0]
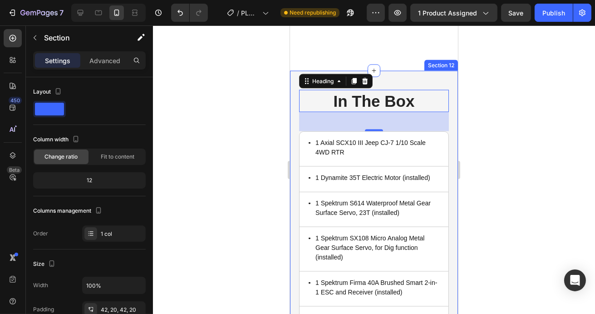
click at [294, 76] on div "In The Box Heading 42 1 Axial SCX10 III Jeep CJ-7 1/10 Scale 4WD RTR Item List …" at bounding box center [374, 236] width 168 height 331
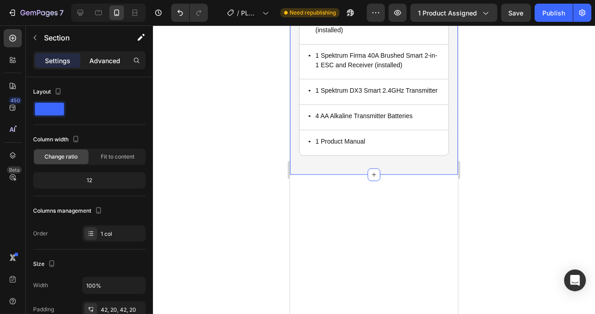
click at [108, 58] on p "Advanced" at bounding box center [104, 61] width 31 height 10
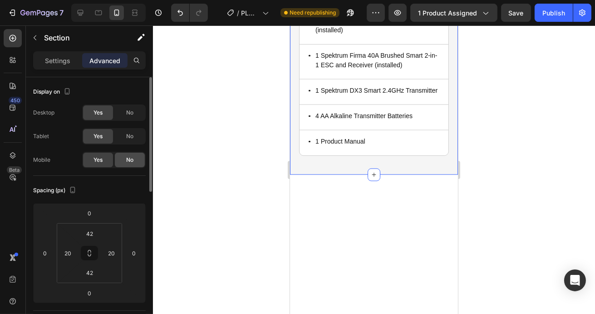
click at [133, 158] on span "No" at bounding box center [129, 160] width 7 height 8
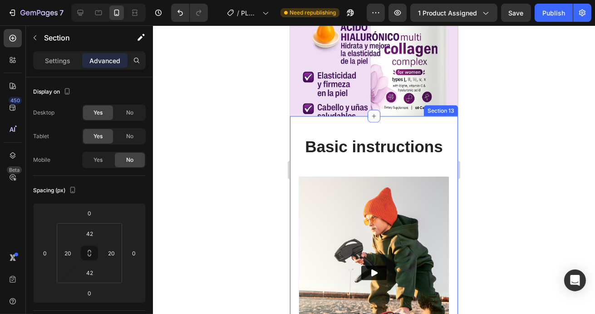
scroll to position [2059, 0]
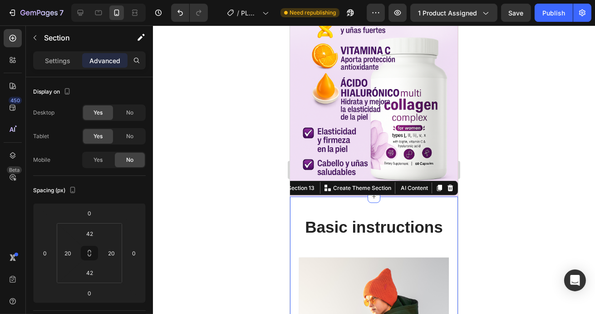
click at [125, 161] on div "No" at bounding box center [130, 159] width 30 height 15
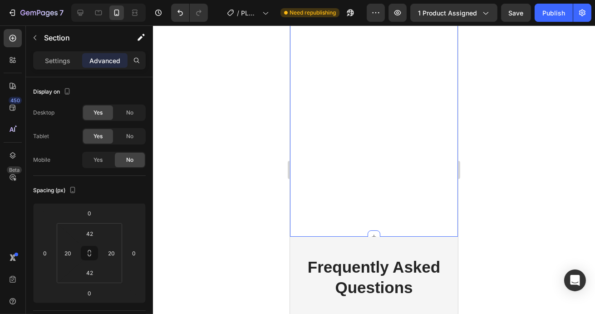
scroll to position [2160, 0]
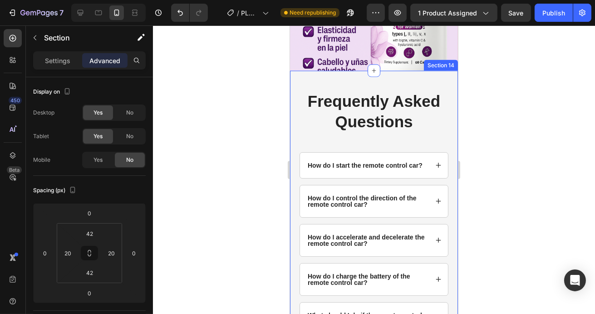
click at [293, 75] on div "Frequently Asked Questions Heading How do I start the remote control car? How d…" at bounding box center [374, 212] width 168 height 283
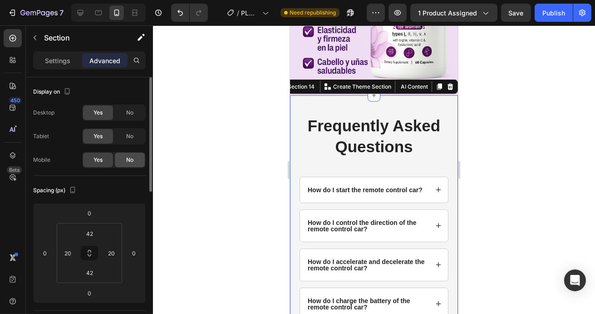
click at [130, 163] on span "No" at bounding box center [129, 160] width 7 height 8
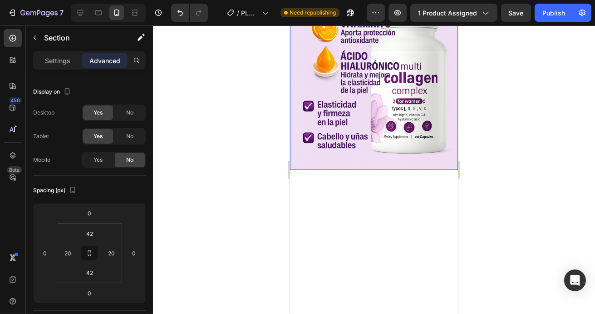
scroll to position [2105, 0]
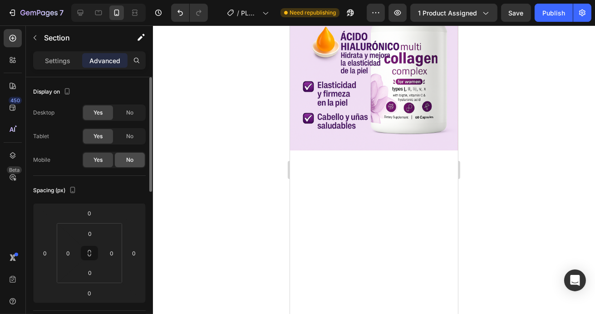
click at [130, 161] on span "No" at bounding box center [129, 160] width 7 height 8
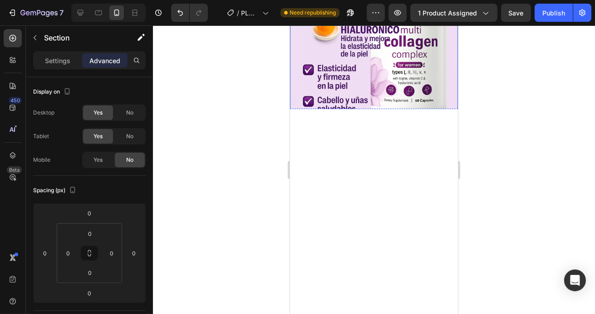
scroll to position [2145, 0]
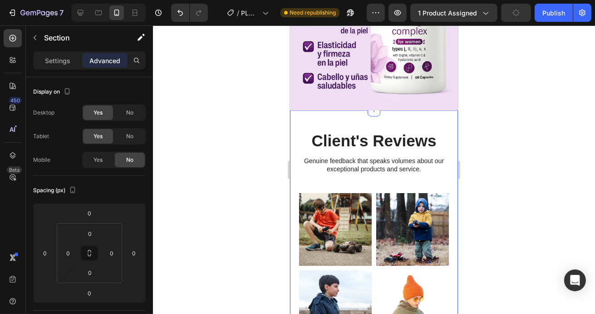
click at [295, 110] on div "Client's Reviews Heading Genuine feedback that speaks volumes about our excepti…" at bounding box center [374, 262] width 168 height 304
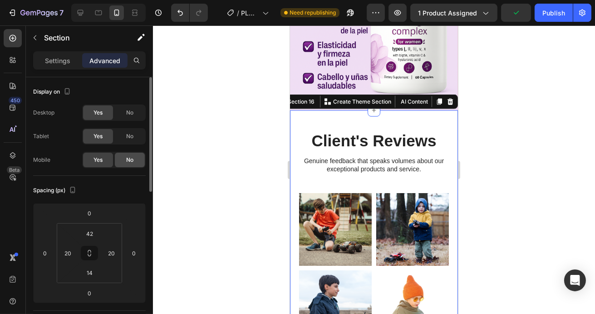
click at [128, 157] on span "No" at bounding box center [129, 160] width 7 height 8
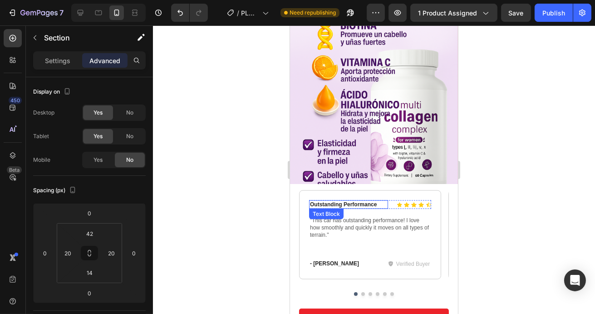
scroll to position [2063, 0]
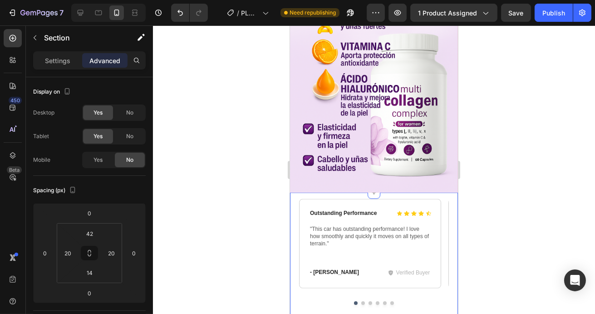
click at [297, 192] on div "Icon Icon Icon Icon Icon Icon List Outstanding Performance Text Block Row "This…" at bounding box center [374, 273] width 168 height 162
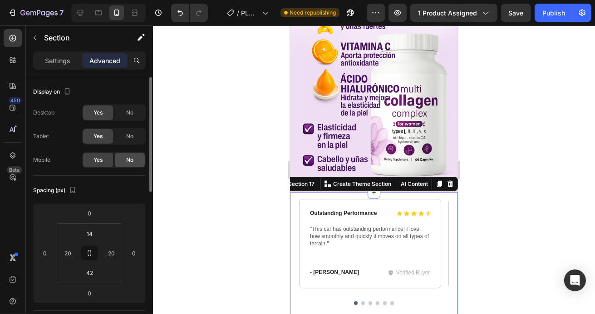
click at [137, 160] on div "No" at bounding box center [130, 159] width 30 height 15
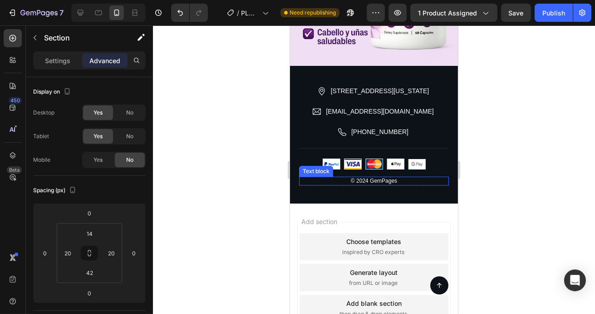
scroll to position [2189, 0]
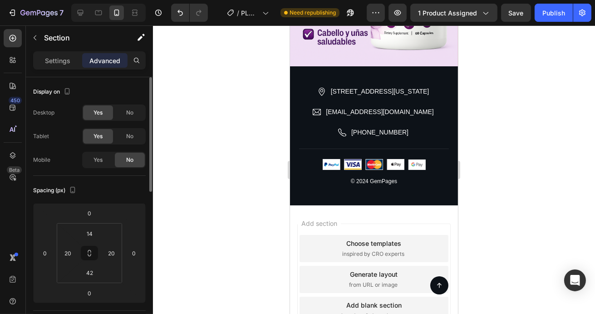
click at [133, 155] on div "No" at bounding box center [130, 159] width 30 height 15
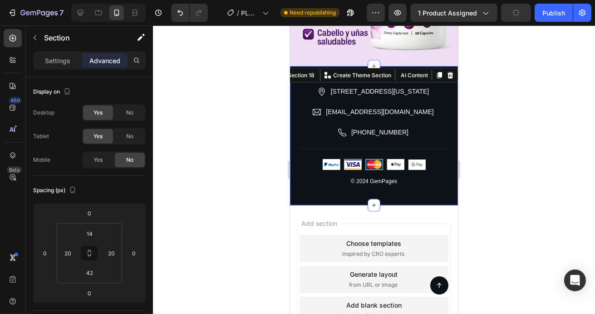
click at [294, 66] on div "[STREET_ADDRESS][US_STATE] Item List [EMAIL_ADDRESS][DOMAIN_NAME] Item List [PH…" at bounding box center [374, 135] width 168 height 138
click at [138, 160] on div "No" at bounding box center [130, 159] width 30 height 15
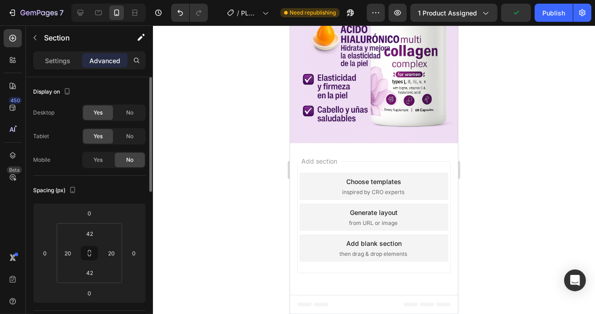
scroll to position [2087, 0]
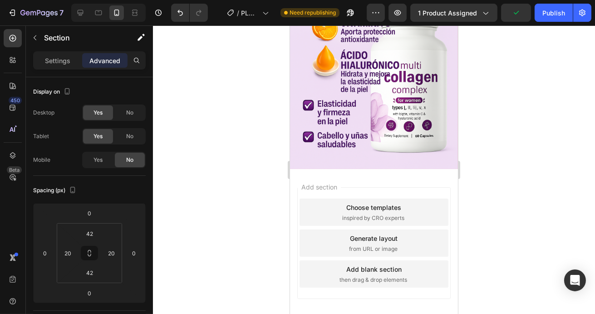
click at [295, 169] on div "Add section Choose templates inspired by CRO experts Generate layout from URL o…" at bounding box center [374, 245] width 168 height 152
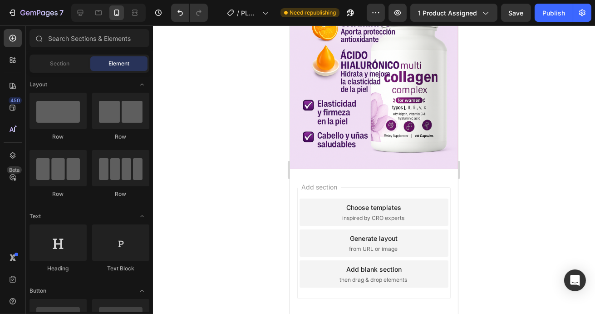
click at [332, 169] on div "Add section Choose templates inspired by CRO experts Generate layout from URL o…" at bounding box center [374, 245] width 168 height 152
click at [69, 65] on span "Section" at bounding box center [60, 63] width 20 height 8
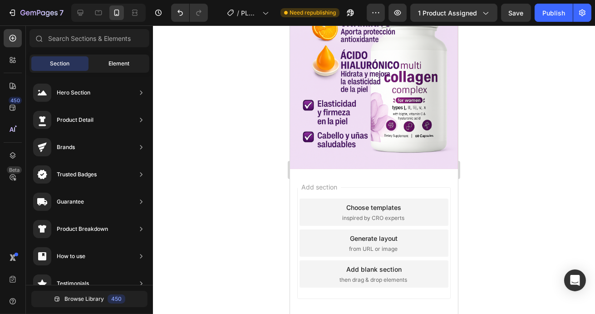
click at [120, 59] on span "Element" at bounding box center [118, 63] width 21 height 8
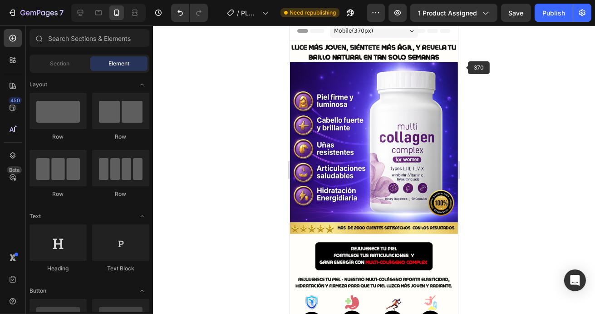
scroll to position [4, 0]
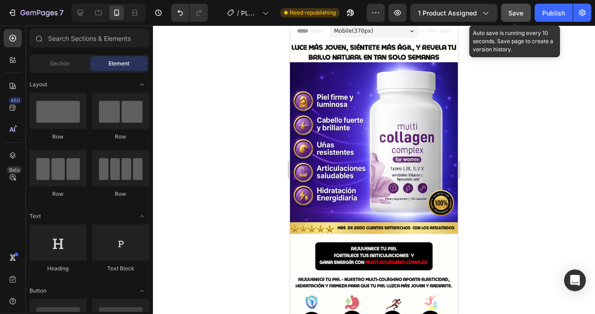
click at [515, 12] on span "Save" at bounding box center [516, 13] width 15 height 8
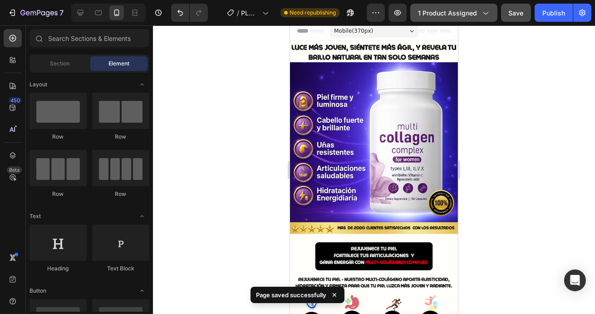
click at [484, 17] on div "1 product assigned" at bounding box center [454, 13] width 72 height 10
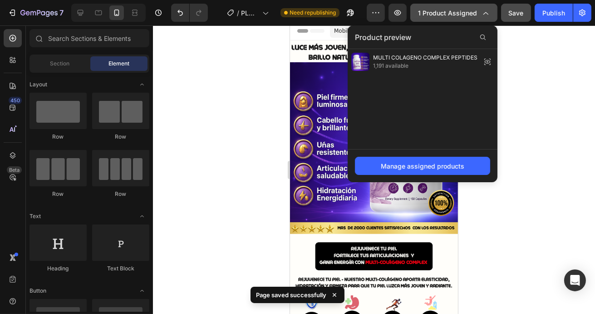
click at [484, 17] on div "1 product assigned" at bounding box center [454, 13] width 72 height 10
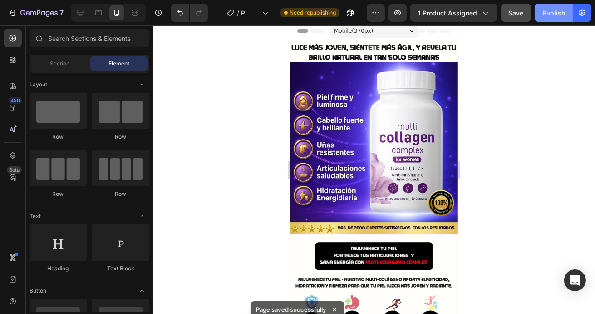
click at [555, 11] on div "Publish" at bounding box center [553, 13] width 23 height 10
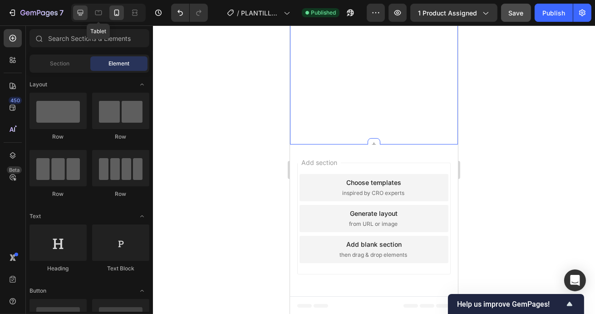
scroll to position [2297, 0]
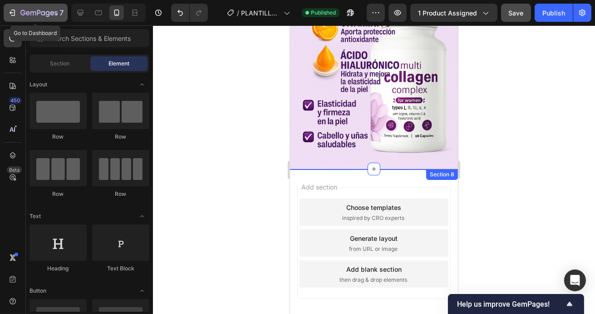
click at [11, 18] on div "7" at bounding box center [36, 12] width 56 height 11
